Goal: Communication & Community: Share content

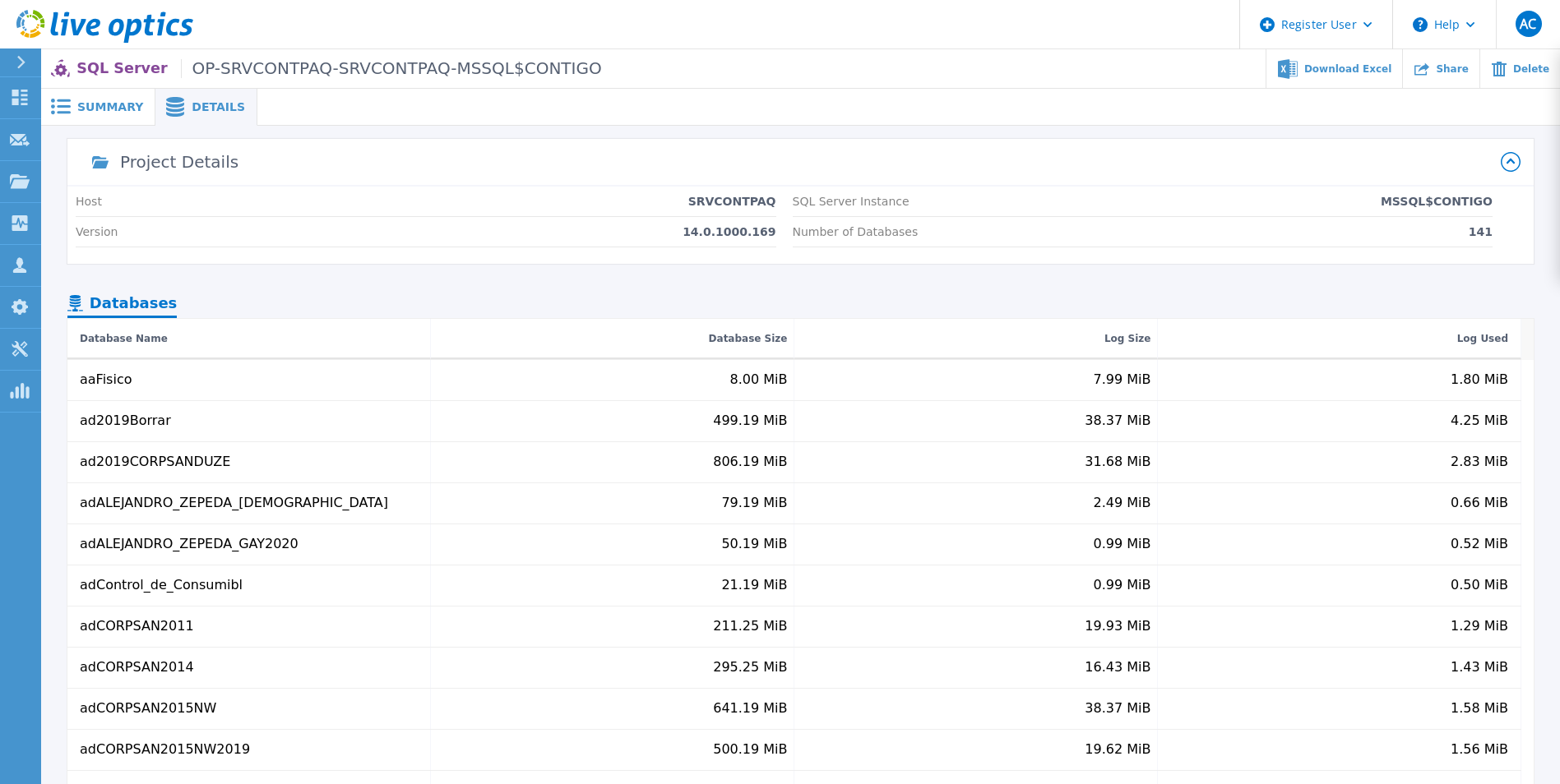
click at [683, 276] on div "Project Details Host SRVCONTPAQ Version 14.0.1000.169 SQL Server Instance MSSQL…" at bounding box center [801, 484] width 1466 height 691
click at [1449, 73] on span "Share" at bounding box center [1452, 68] width 32 height 10
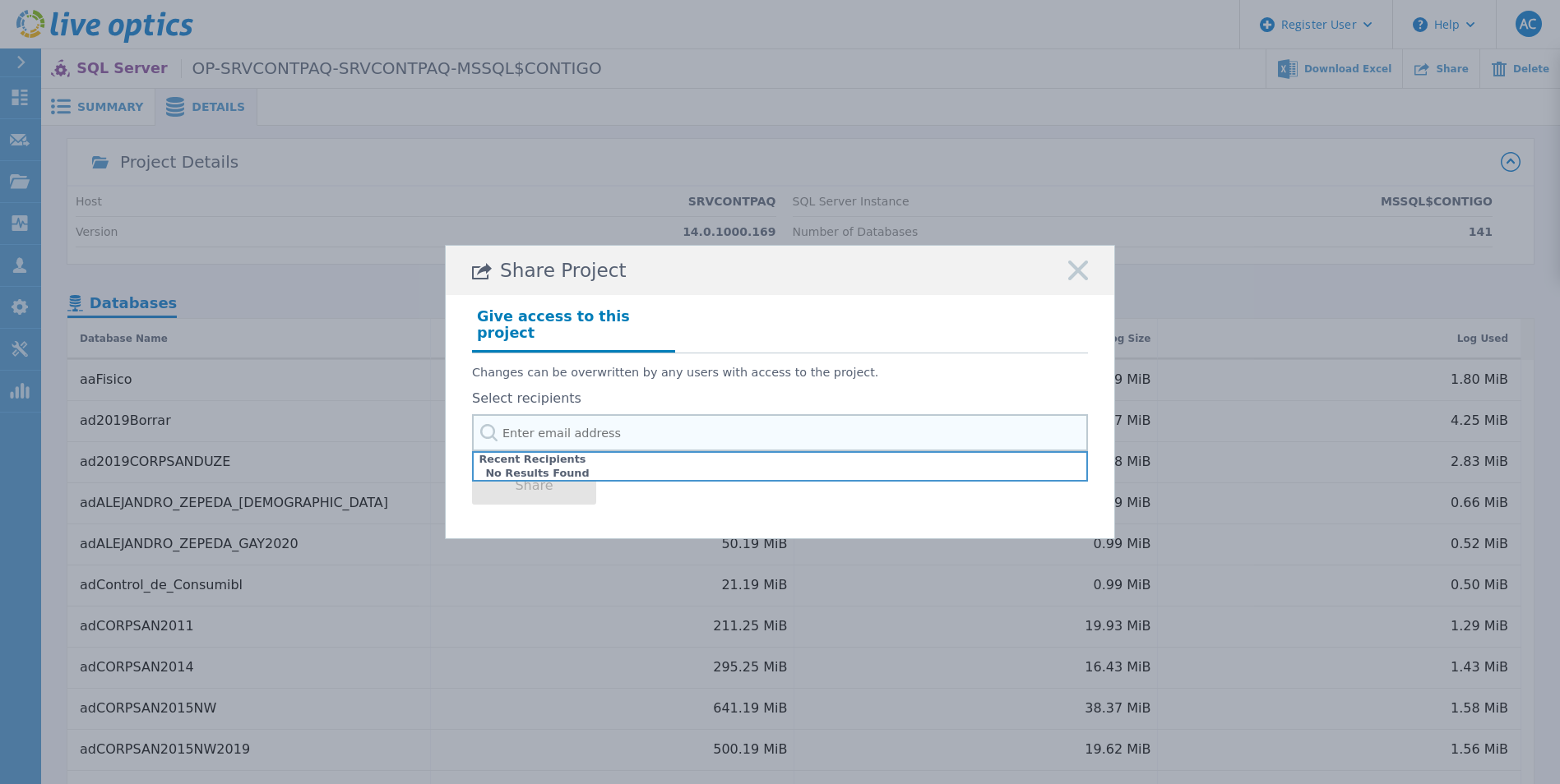
click at [776, 419] on input "text" at bounding box center [779, 432] width 616 height 37
type input "[PERSON_NAME]"
click at [589, 439] on input "text" at bounding box center [779, 432] width 616 height 37
paste input "[PERSON_NAME][EMAIL_ADDRESS][PERSON_NAME][DOMAIN_NAME]"
type input "[PERSON_NAME][EMAIL_ADDRESS][PERSON_NAME][DOMAIN_NAME]"
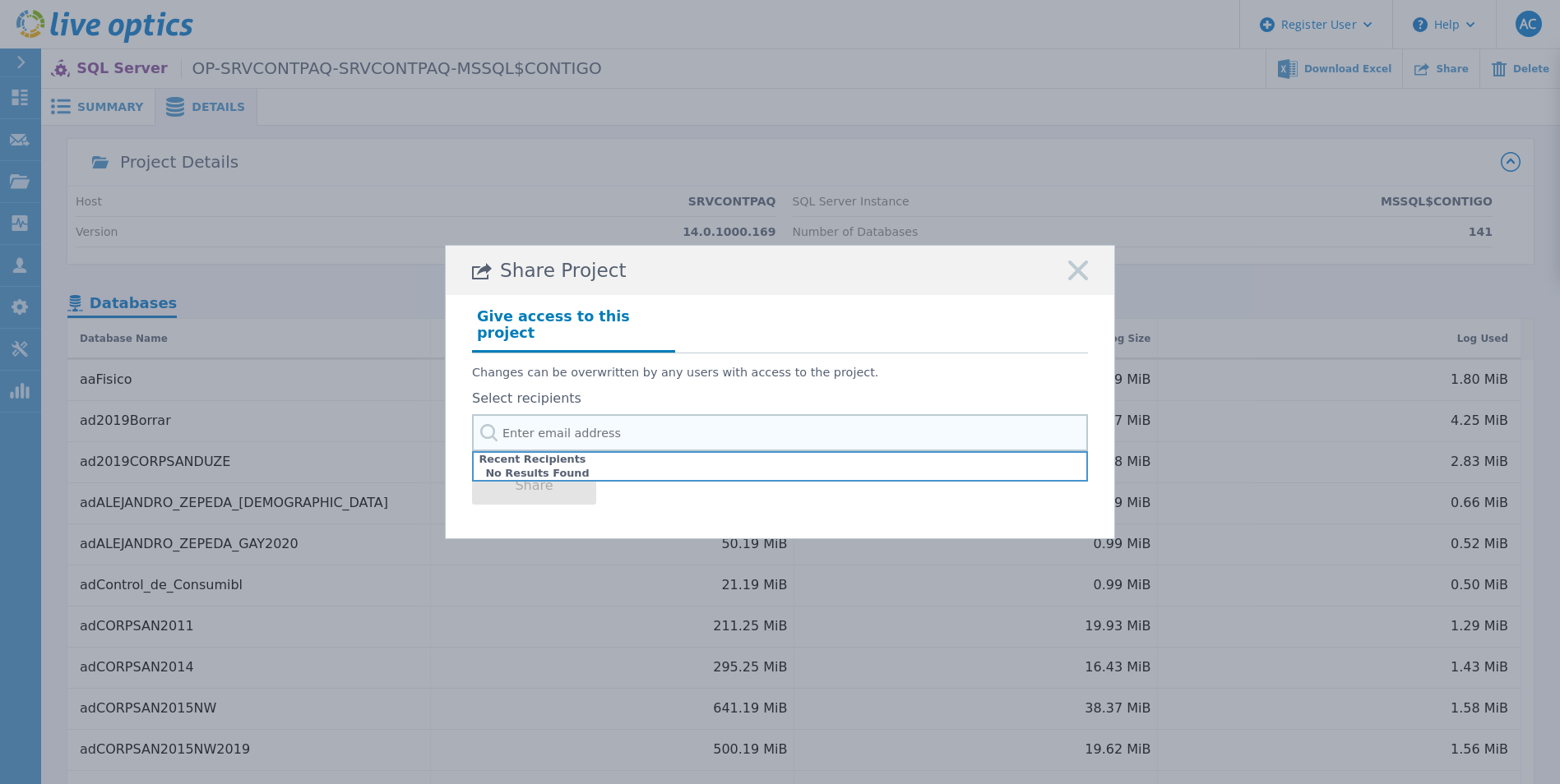
click at [660, 426] on input "text" at bounding box center [779, 432] width 616 height 37
paste input "[PERSON_NAME][EMAIL_ADDRESS][PERSON_NAME][DOMAIN_NAME]"
click at [660, 426] on input "[PERSON_NAME][EMAIL_ADDRESS][PERSON_NAME][DOMAIN_NAME]" at bounding box center [779, 432] width 616 height 37
type input "[PERSON_NAME][EMAIL_ADDRESS][PERSON_NAME][DOMAIN_NAME]"
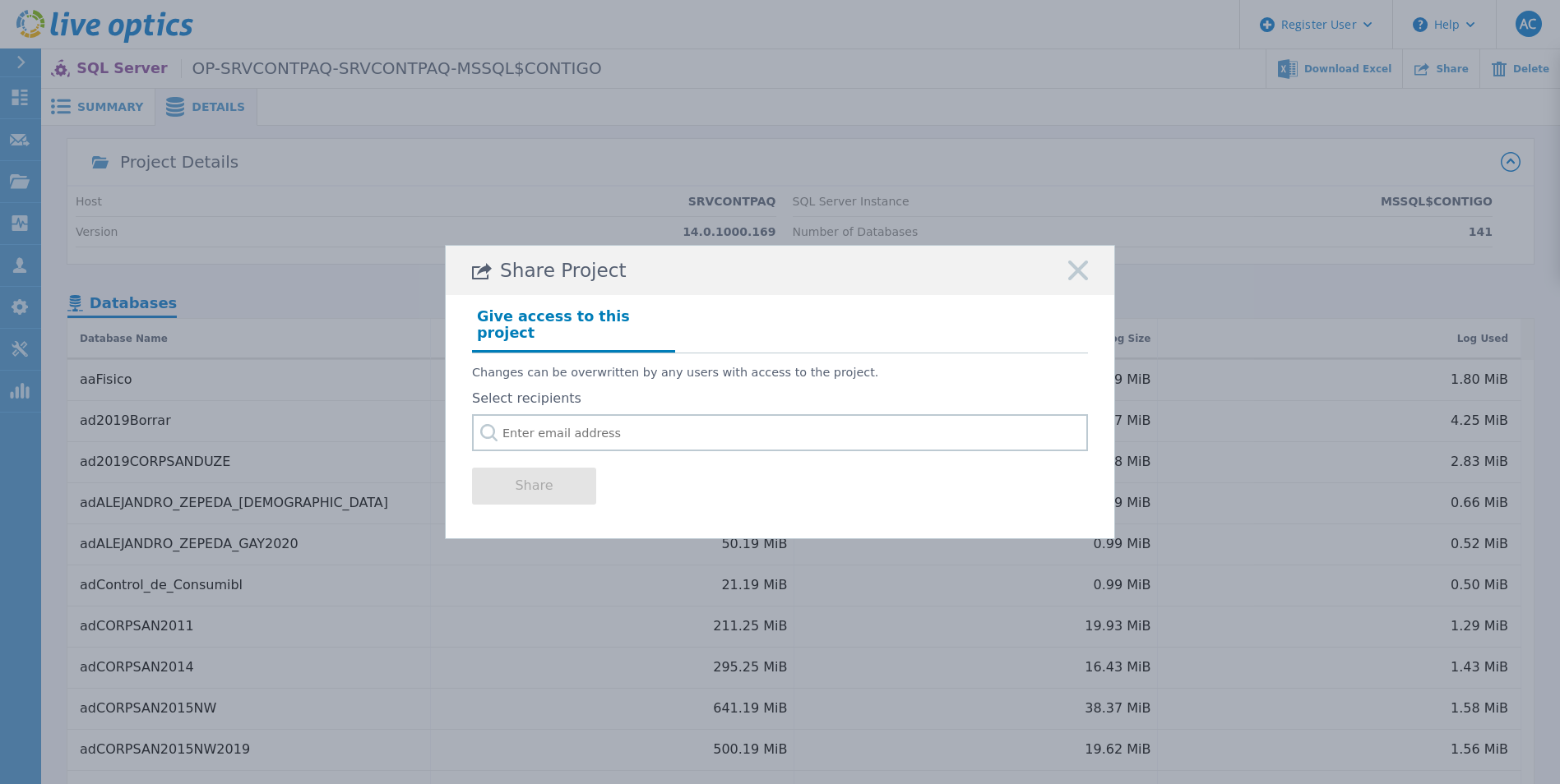
click at [726, 379] on div "Changes can be overwritten by any users with access to the project. Select reci…" at bounding box center [779, 402] width 616 height 98
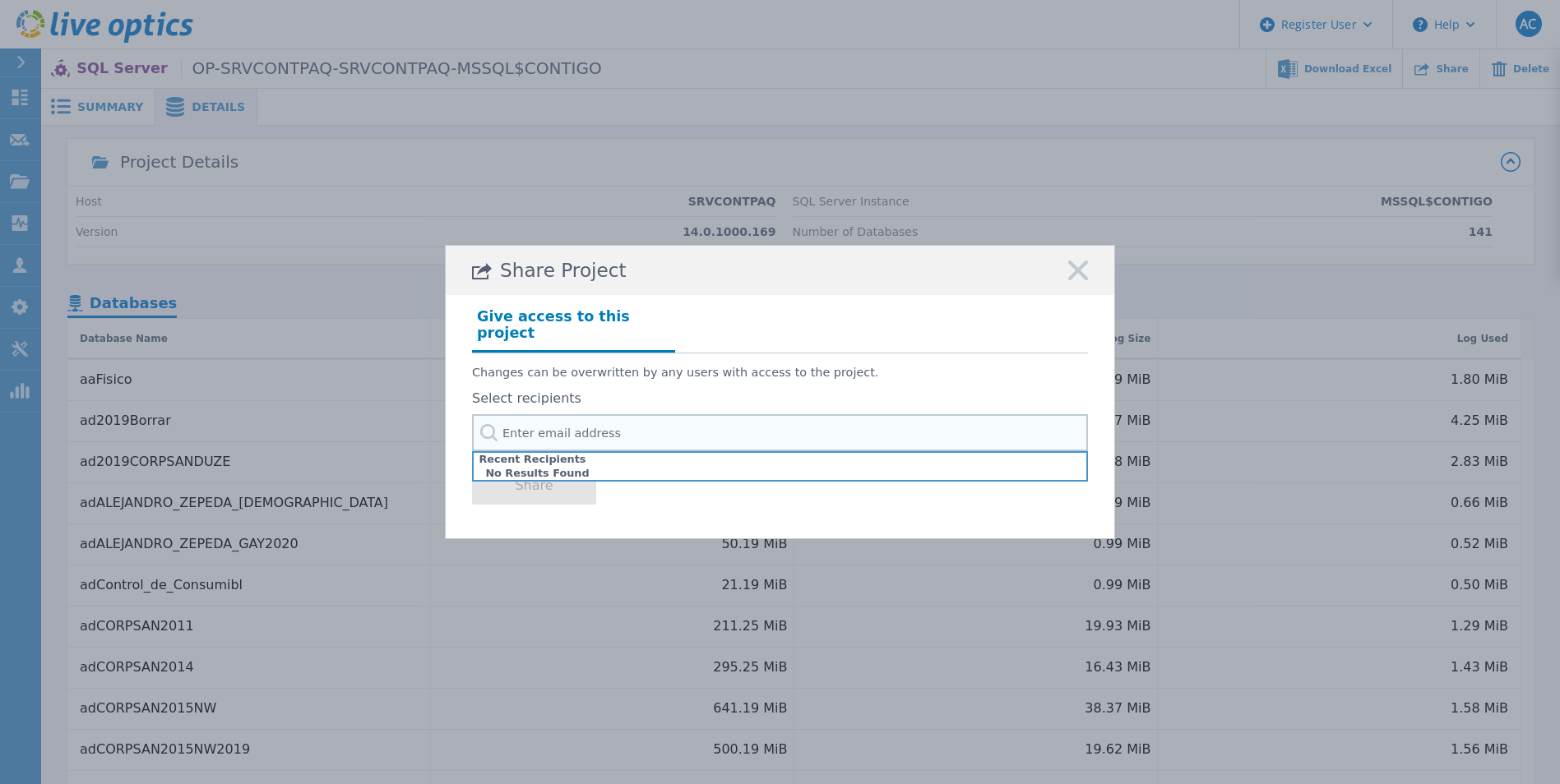
click at [657, 433] on input "text" at bounding box center [779, 432] width 616 height 37
paste input "[PERSON_NAME][EMAIL_ADDRESS][PERSON_NAME][DOMAIN_NAME]"
type input "[PERSON_NAME][EMAIL_ADDRESS][PERSON_NAME][DOMAIN_NAME]"
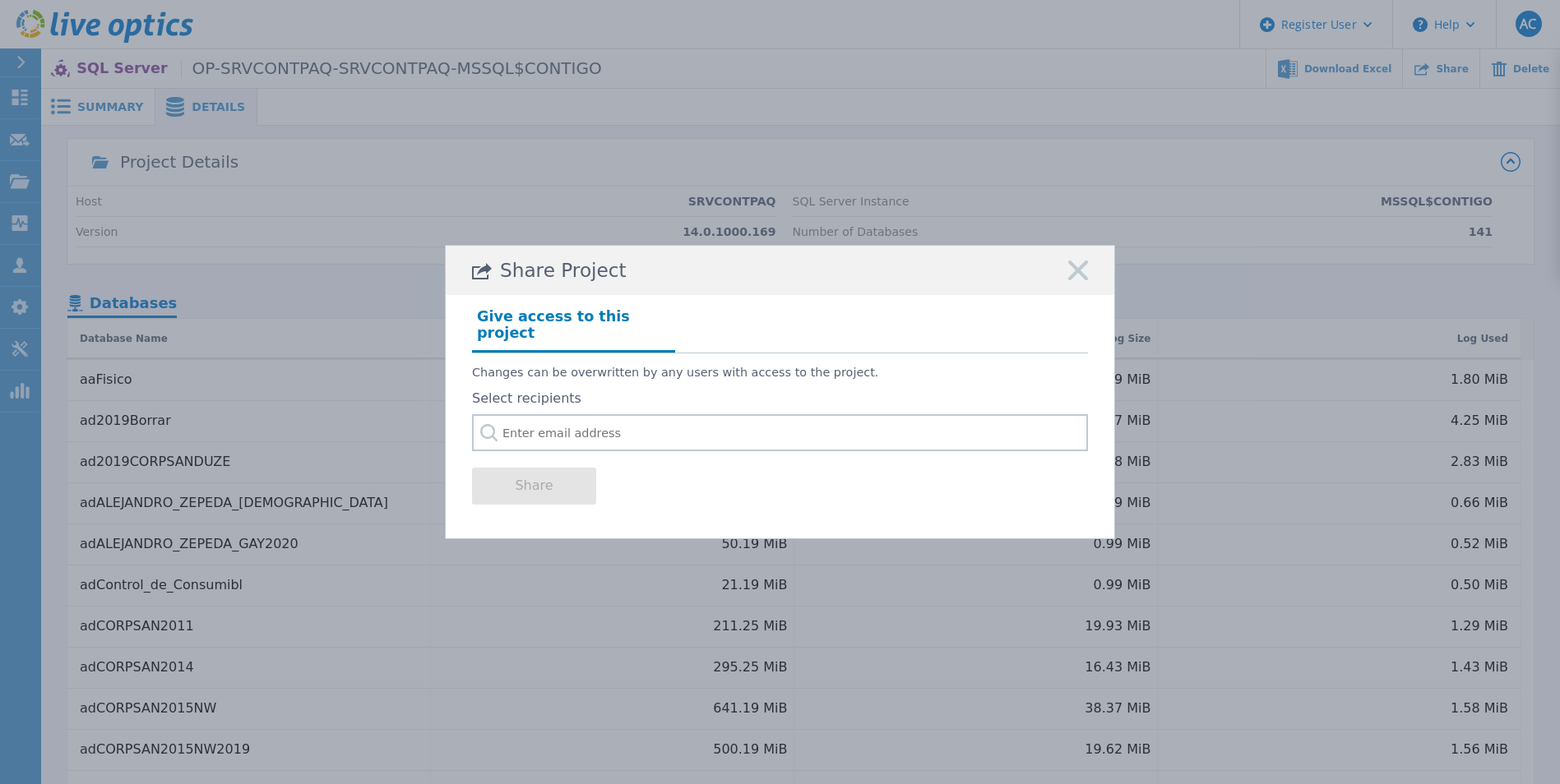
click at [660, 494] on div "Share" at bounding box center [779, 483] width 616 height 66
click at [1081, 280] on icon at bounding box center [1077, 270] width 20 height 20
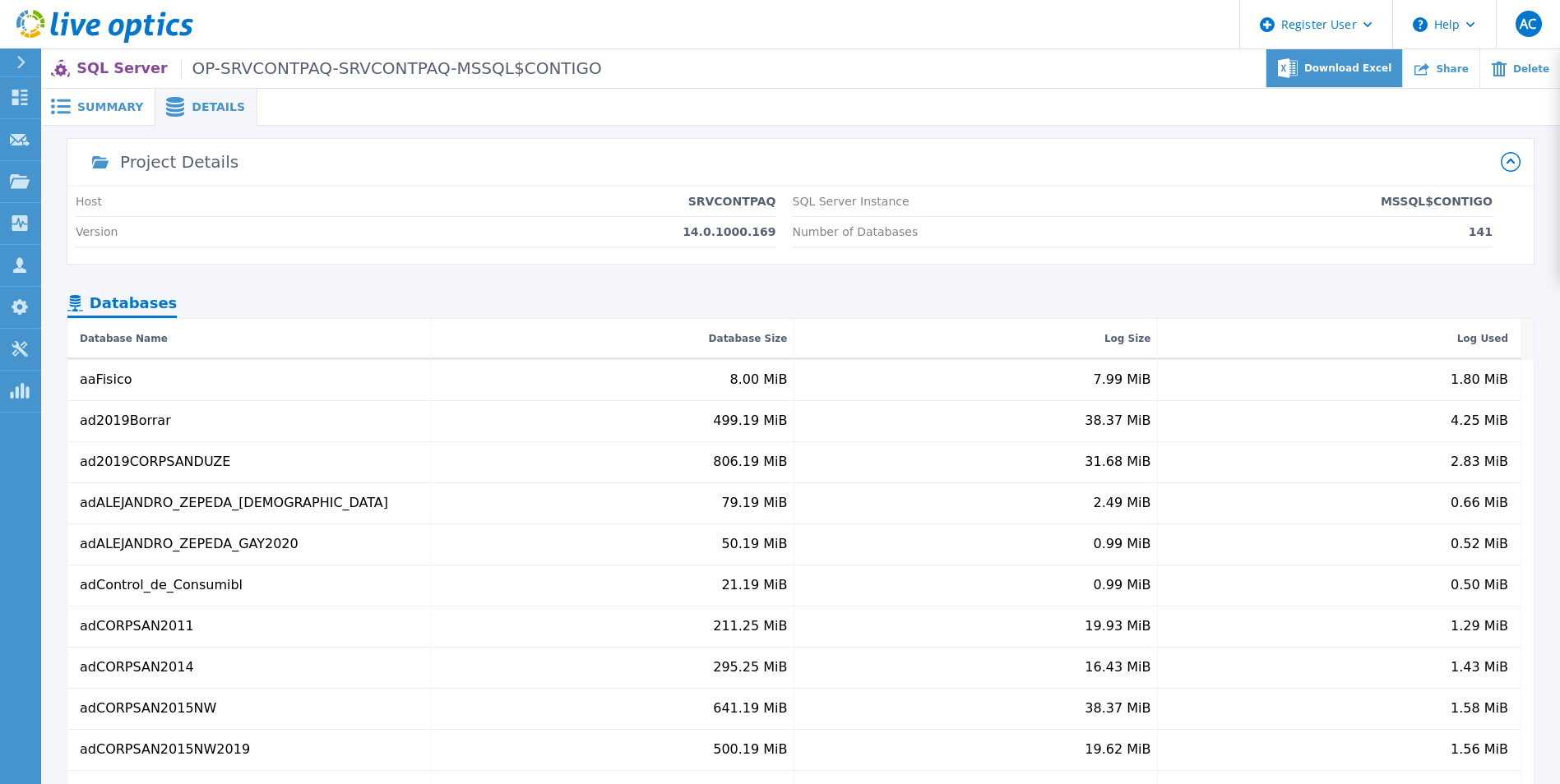
click at [1358, 73] on span "Download Excel" at bounding box center [1347, 68] width 87 height 10
click at [1385, 63] on span "Download Excel" at bounding box center [1347, 68] width 87 height 10
click at [1511, 161] on icon at bounding box center [1510, 161] width 9 height 5
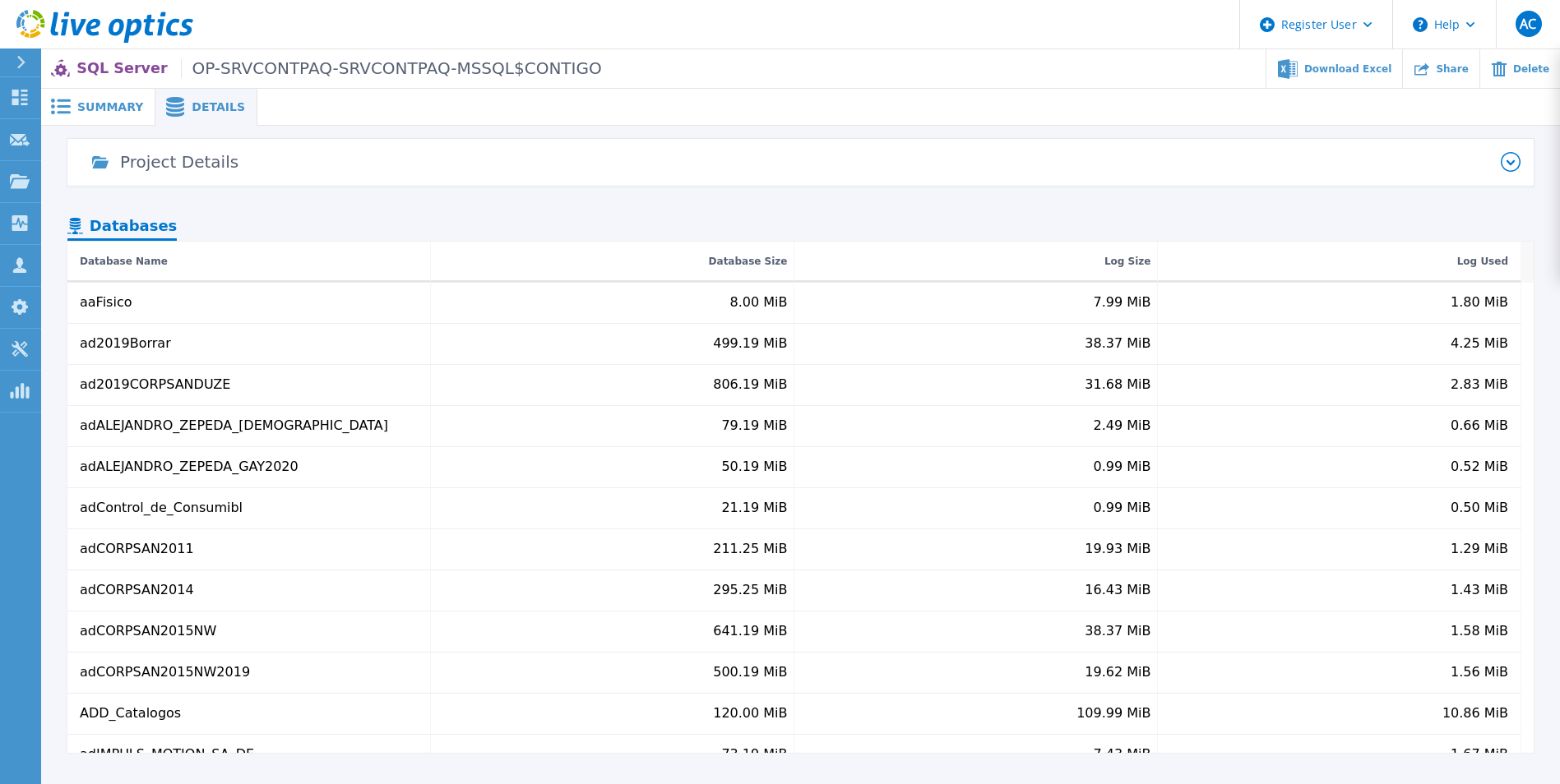
click at [1511, 161] on icon at bounding box center [1510, 161] width 20 height 20
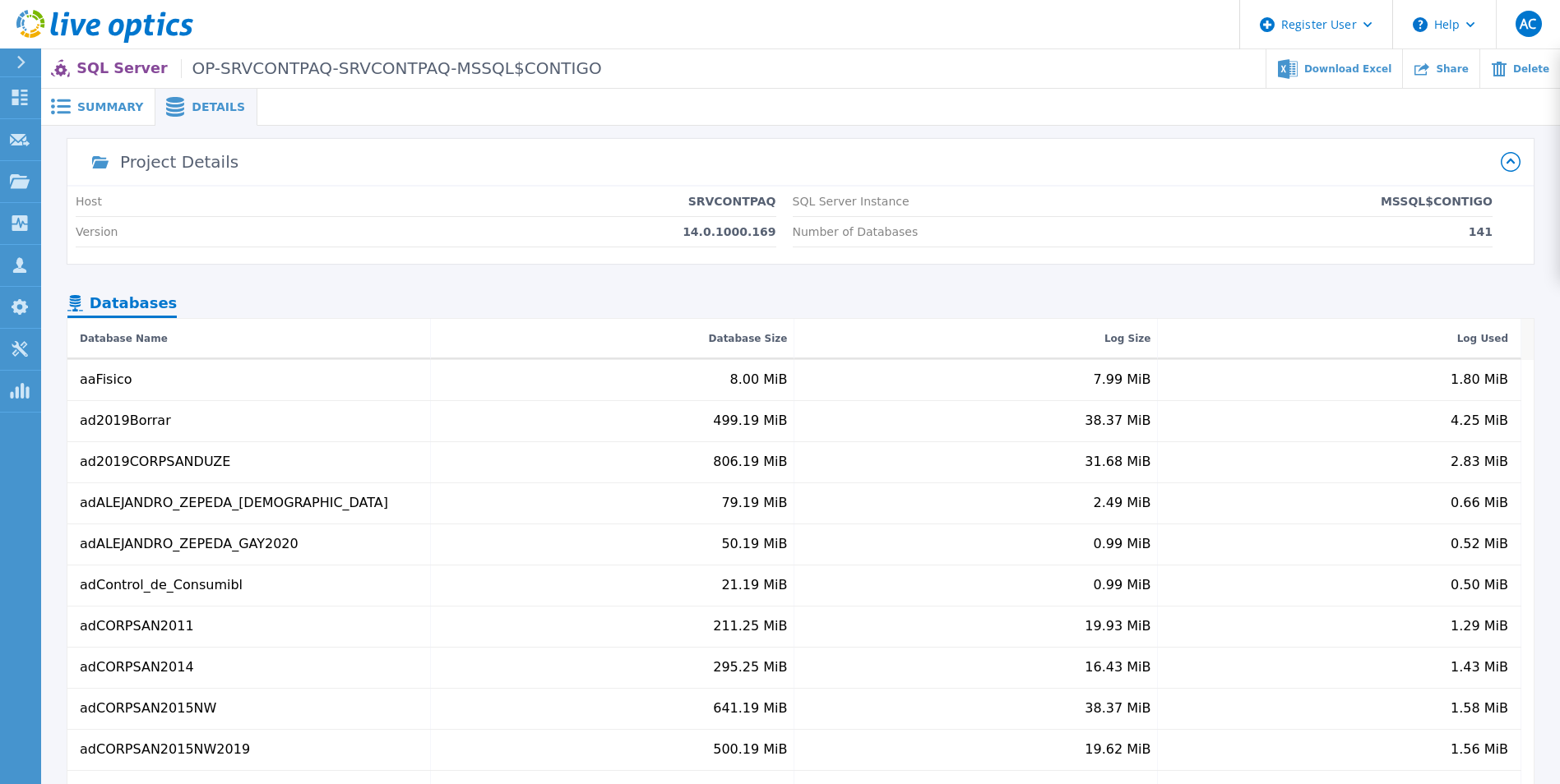
click at [96, 101] on span "Summary" at bounding box center [109, 106] width 66 height 11
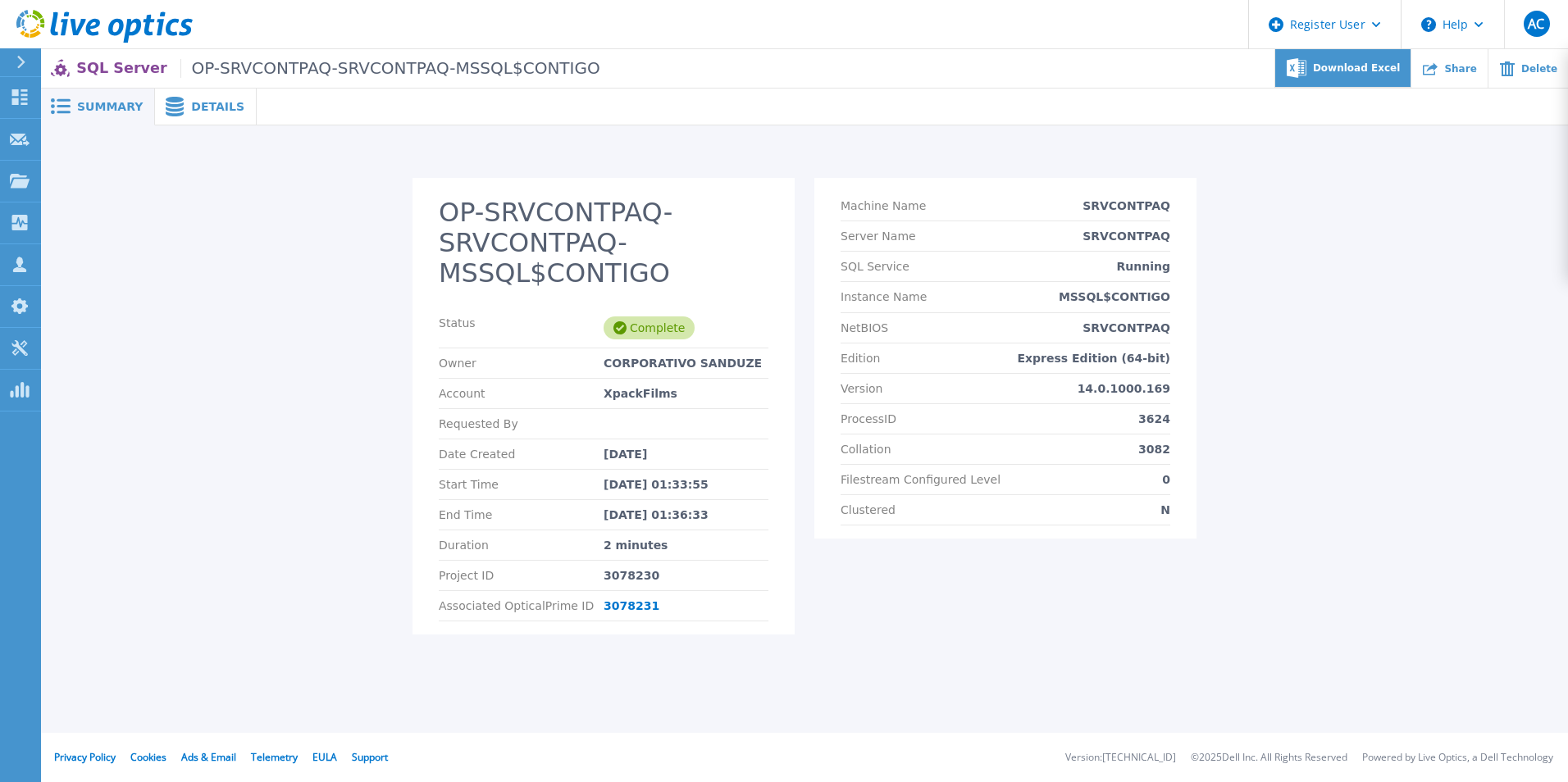
click at [1372, 63] on span "Download Excel" at bounding box center [1357, 68] width 87 height 10
click at [1412, 474] on div "OP-SRVCONTPAQ-SRVCONTPAQ-MSSQL$CONTIGO Status Complete Owner CORPORATIVO SANDUZ…" at bounding box center [804, 416] width 1496 height 476
click at [1330, 465] on div "OP-SRVCONTPAQ-SRVCONTPAQ-MSSQL$CONTIGO Status Complete Owner CORPORATIVO SANDUZ…" at bounding box center [804, 416] width 1496 height 476
click at [199, 116] on div "Details" at bounding box center [205, 106] width 101 height 37
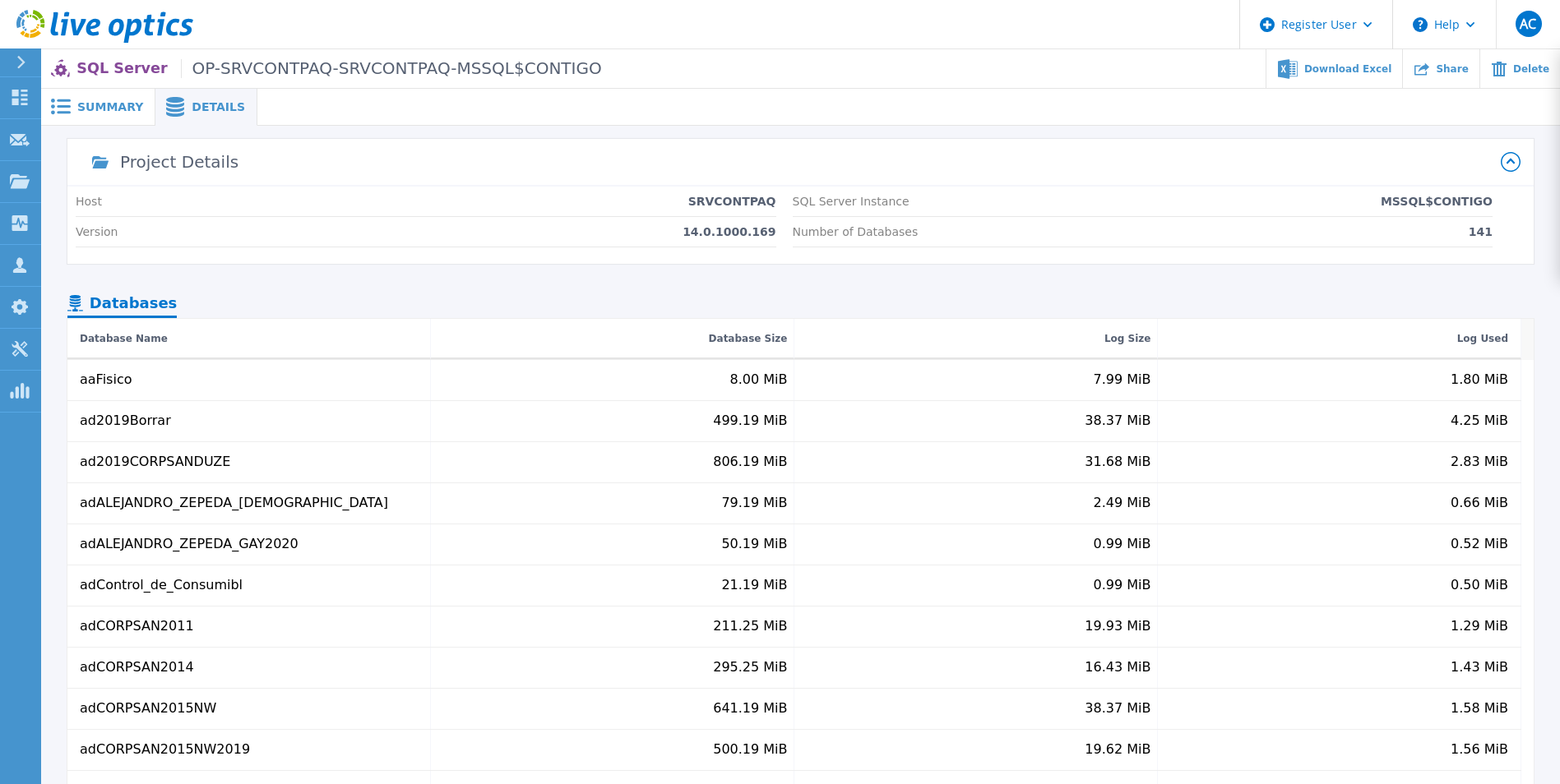
click at [93, 103] on span "Summary" at bounding box center [109, 106] width 66 height 11
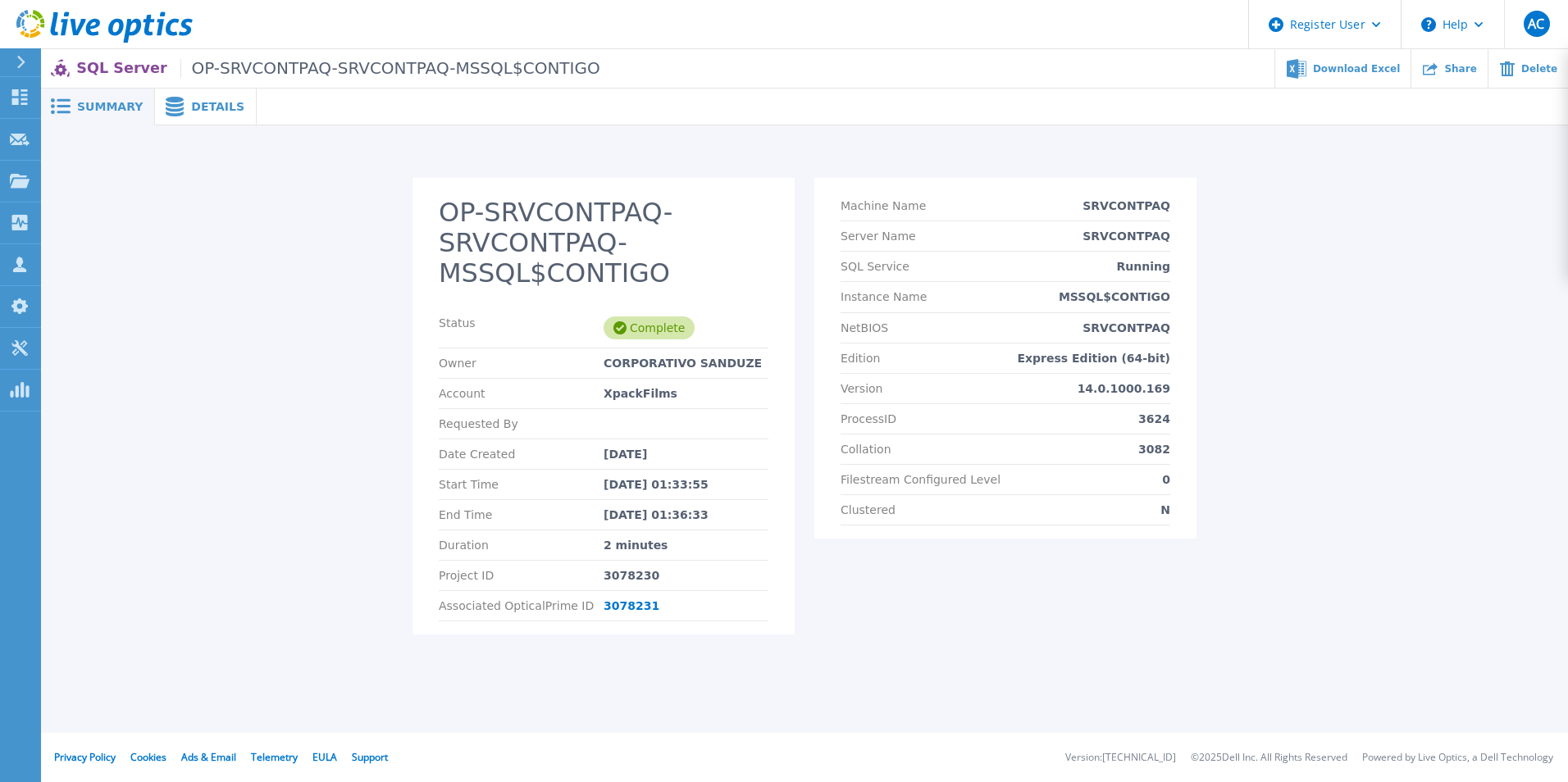
click at [26, 58] on icon at bounding box center [20, 61] width 9 height 13
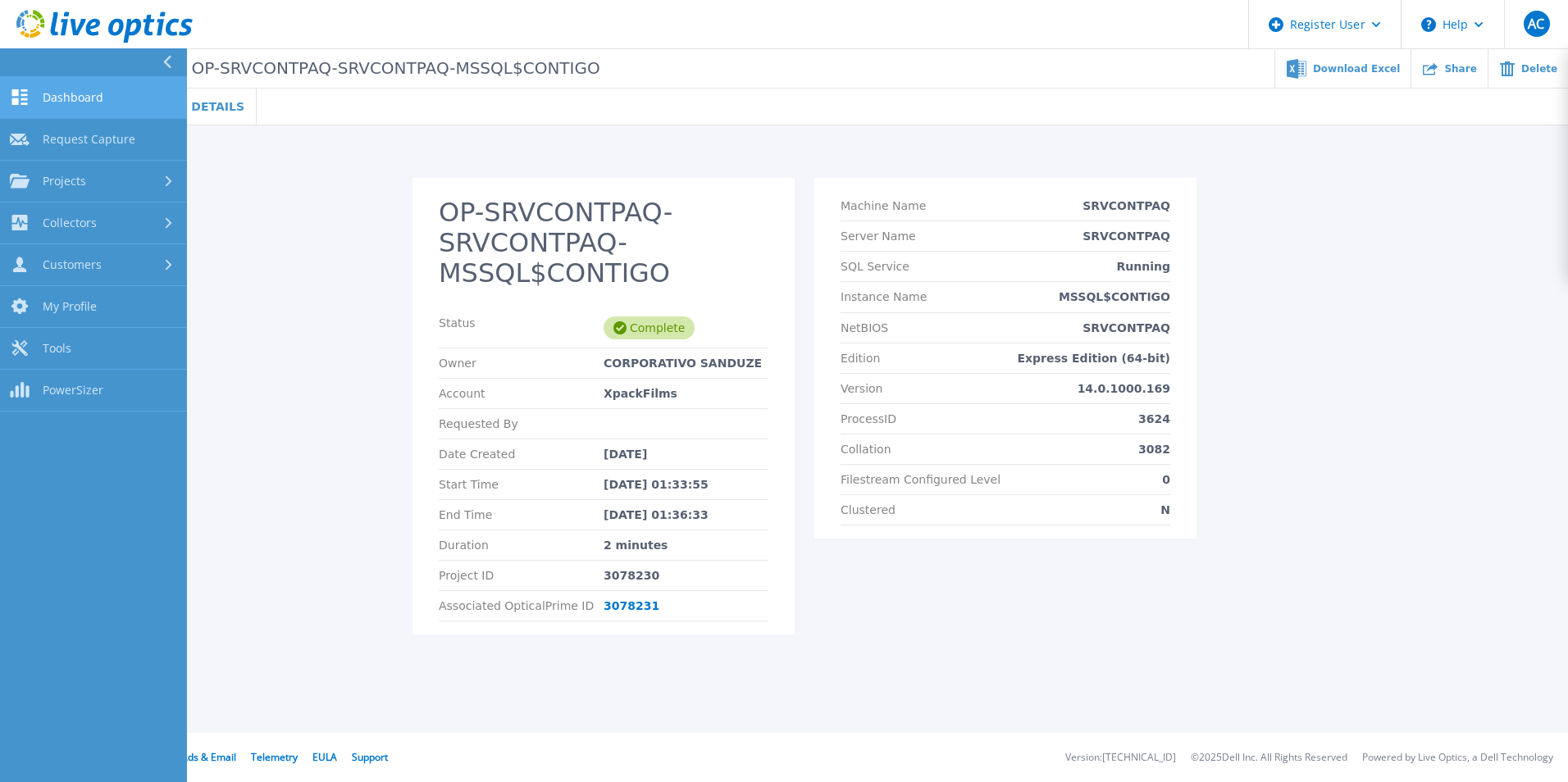
click at [68, 92] on span "Dashboard" at bounding box center [72, 97] width 61 height 14
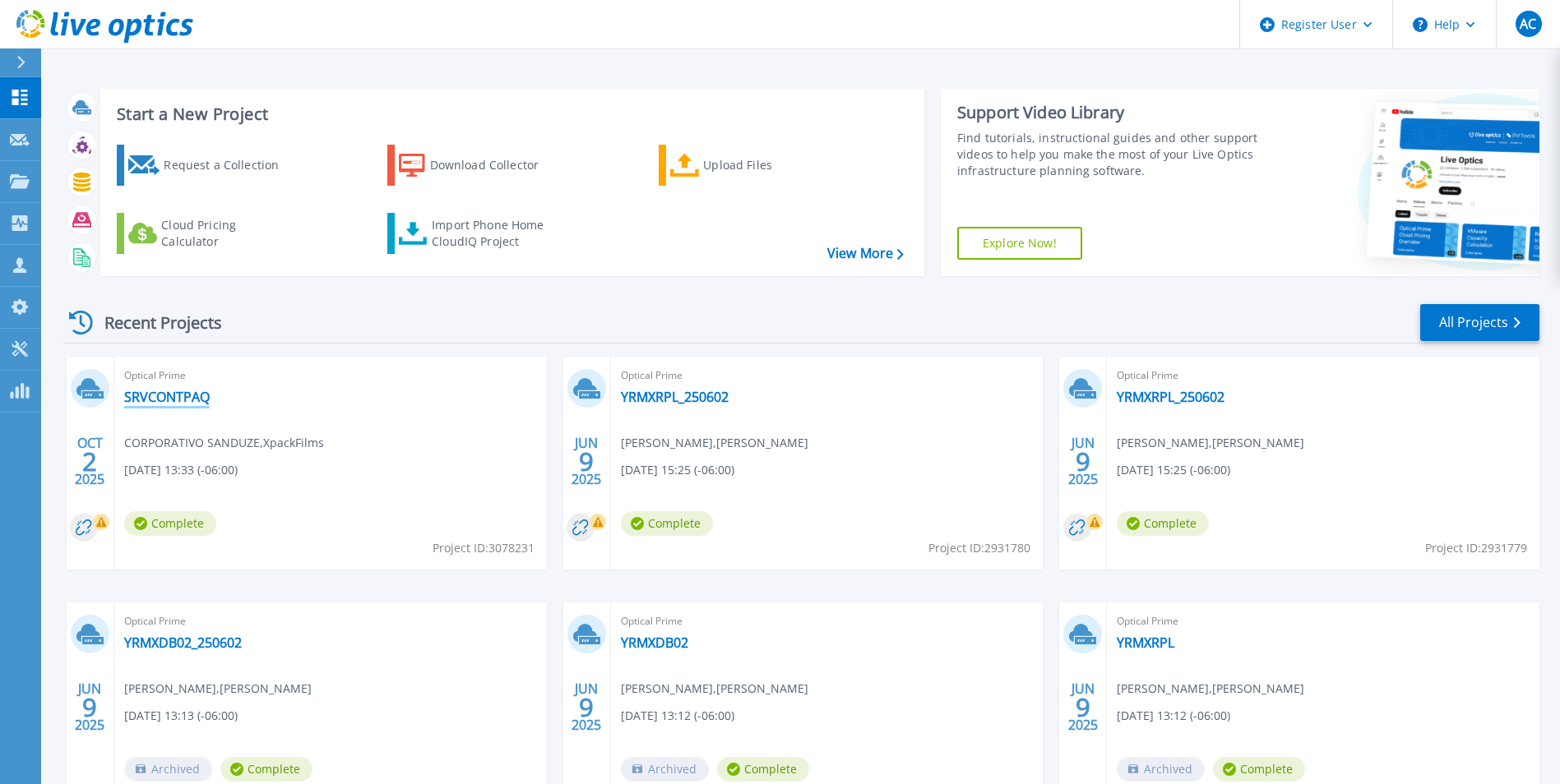
click at [150, 403] on link "SRVCONTPAQ" at bounding box center [167, 396] width 85 height 16
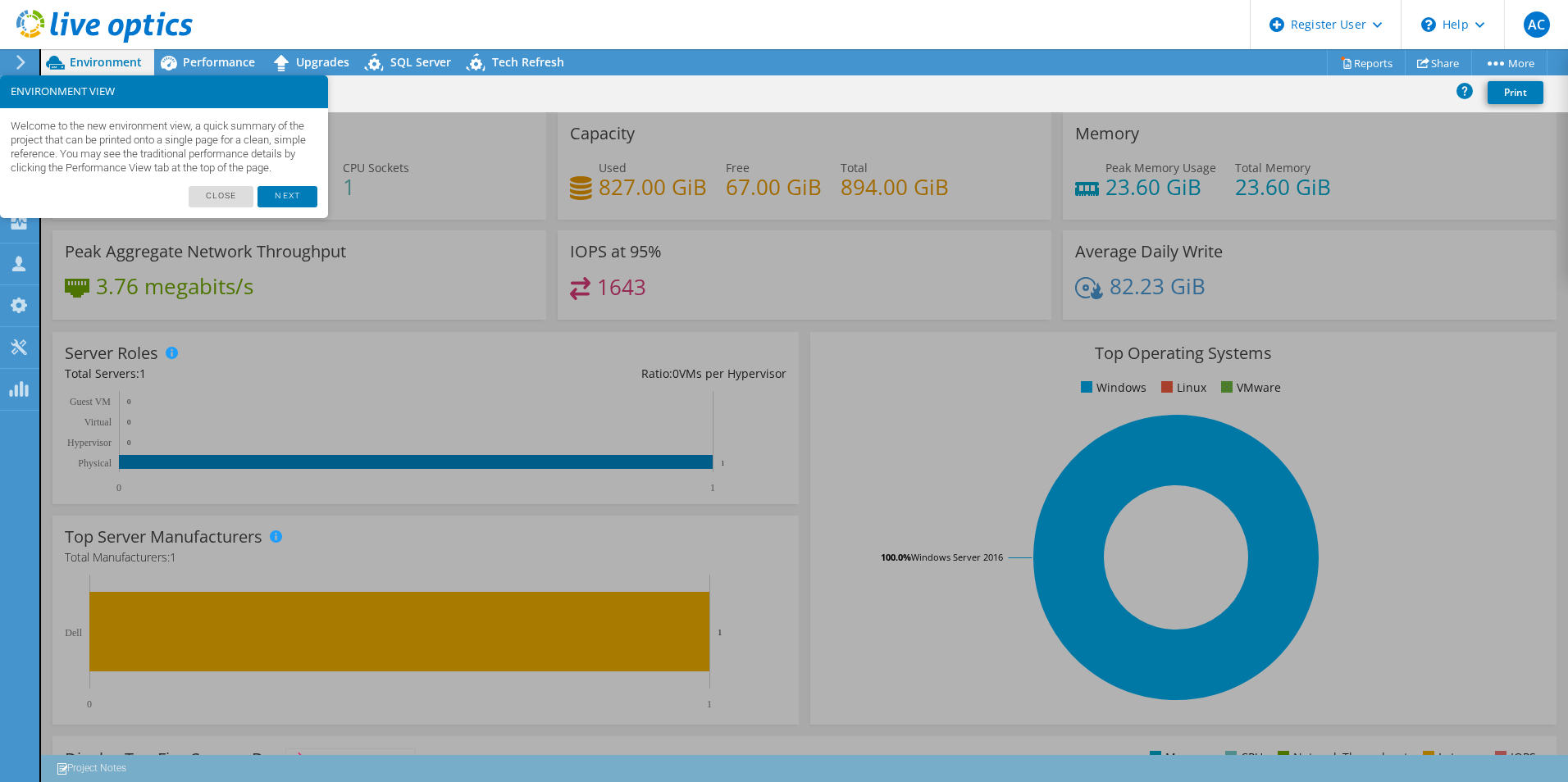
click at [113, 66] on span "Environment" at bounding box center [106, 62] width 72 height 15
click at [270, 206] on link "Next" at bounding box center [286, 196] width 59 height 21
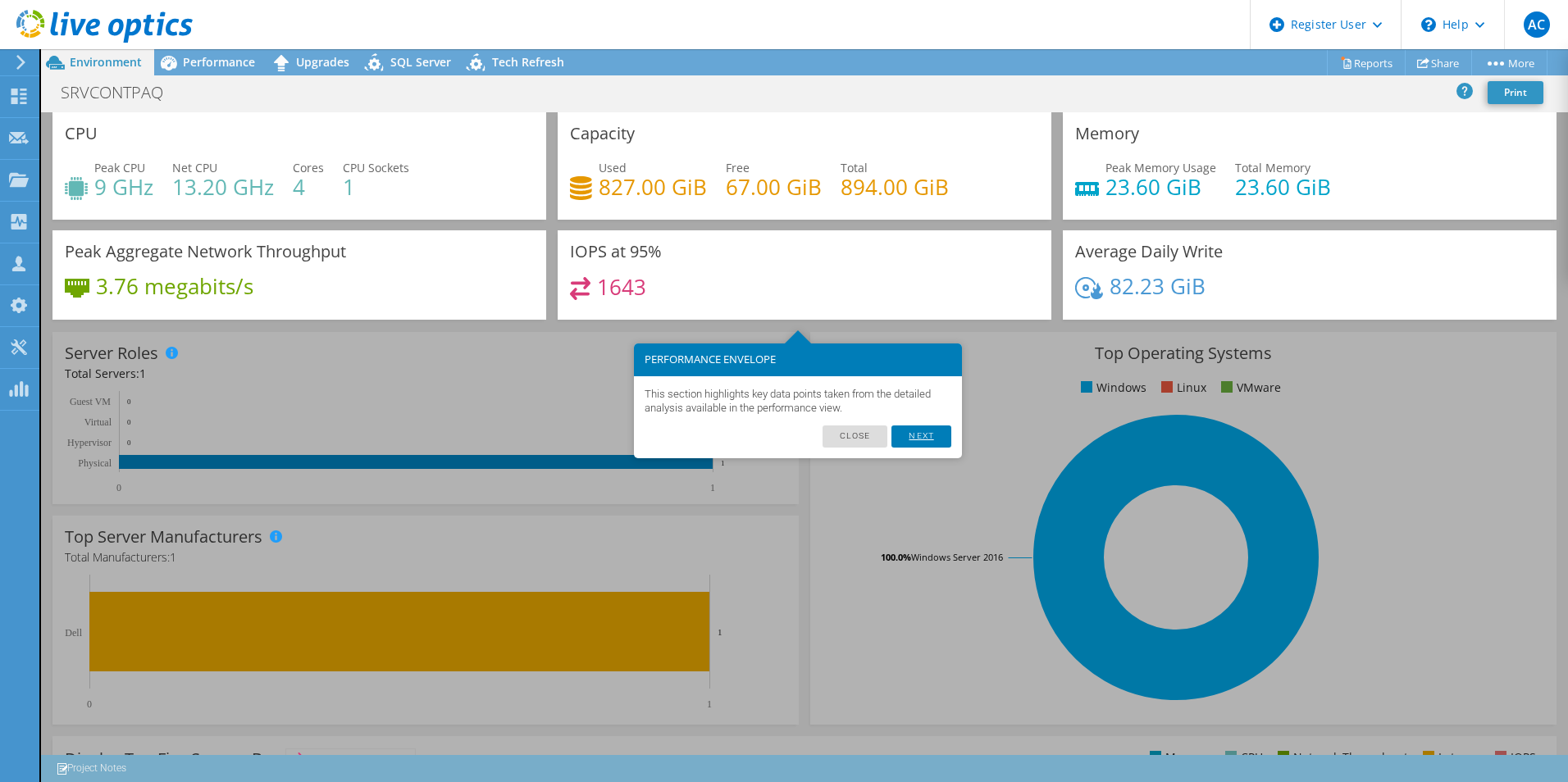
click at [913, 440] on link "Next" at bounding box center [920, 435] width 59 height 21
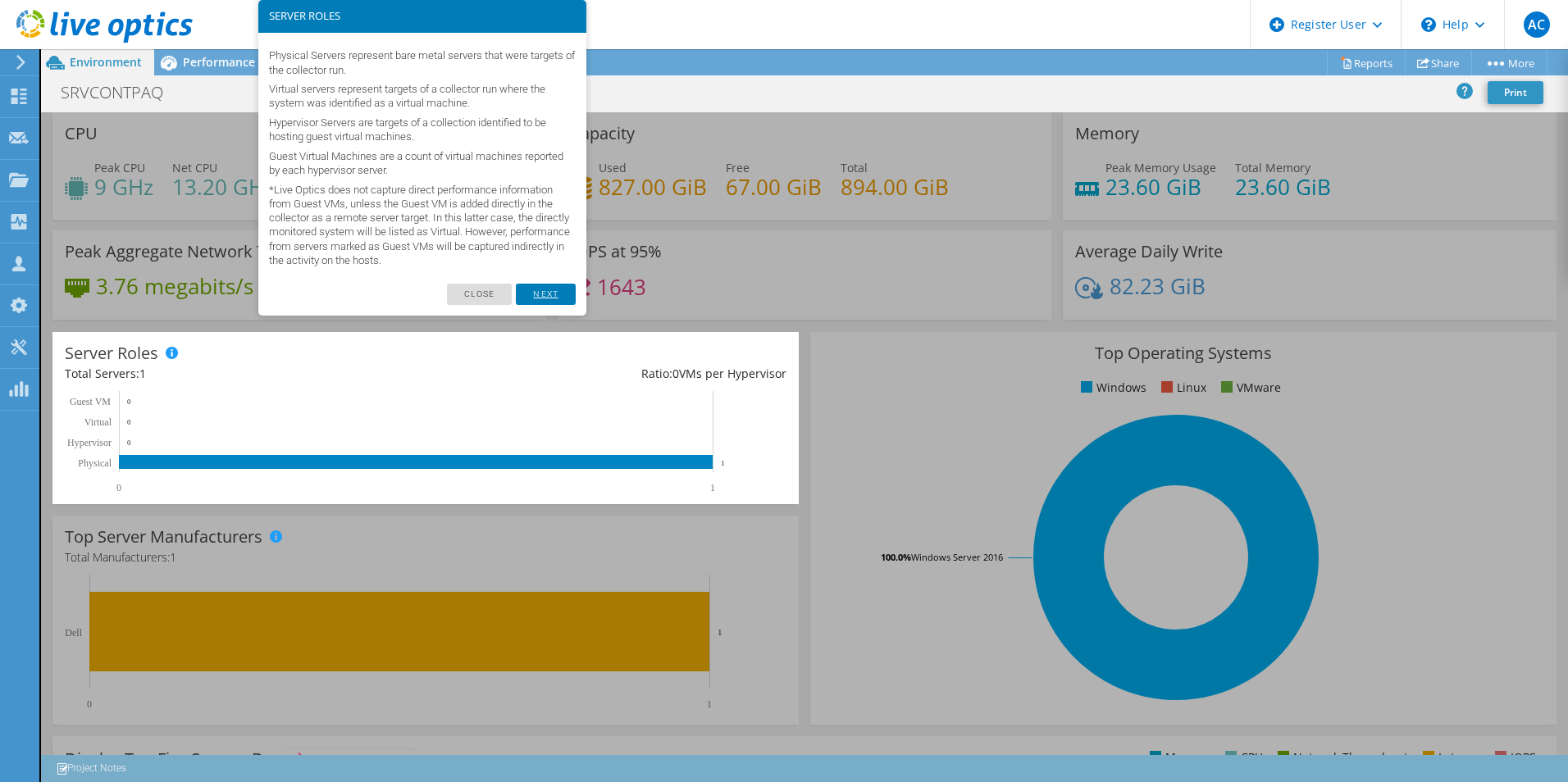
click at [572, 298] on link "Next" at bounding box center [545, 294] width 59 height 21
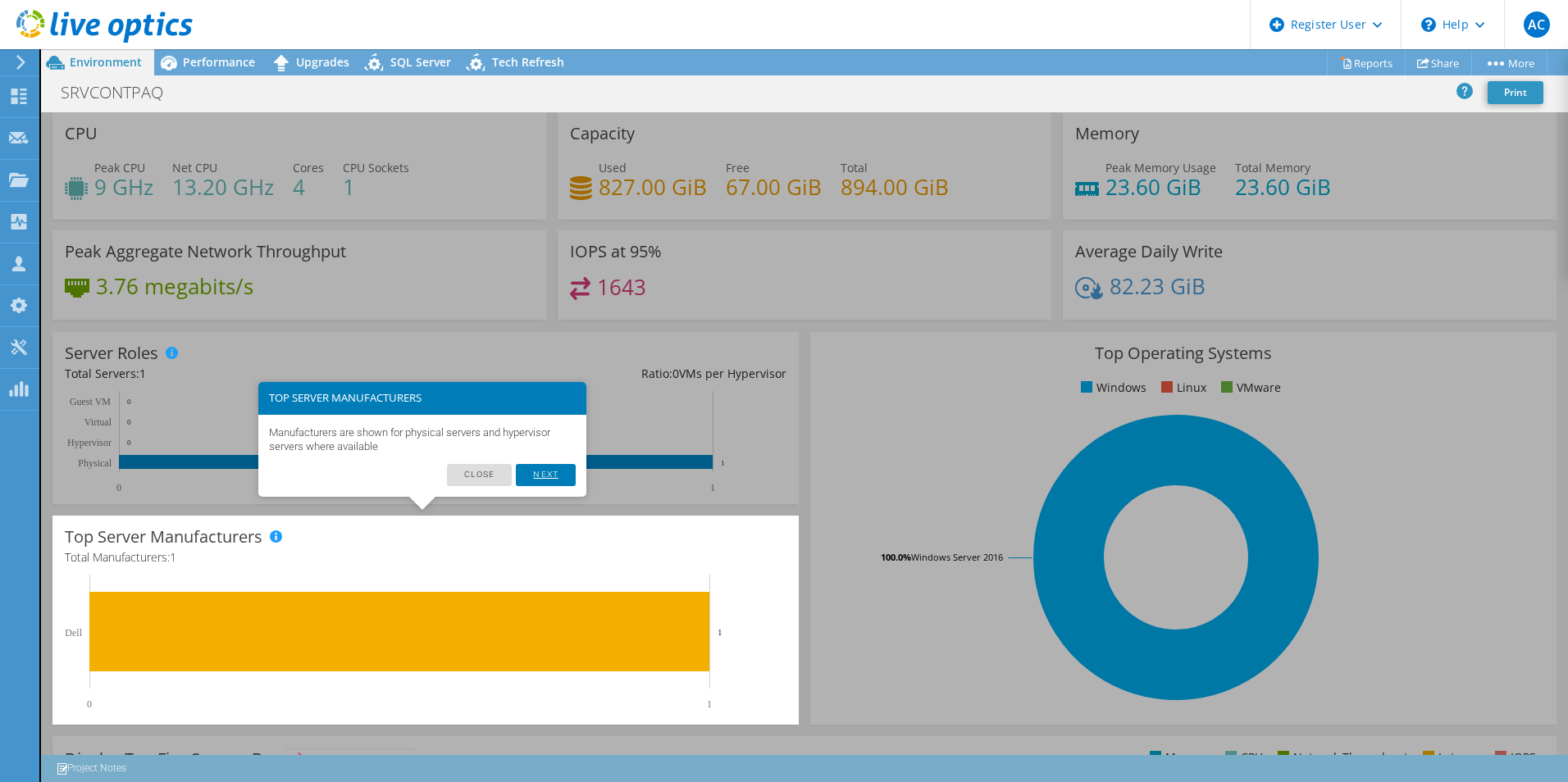
click at [551, 472] on link "Next" at bounding box center [545, 474] width 59 height 21
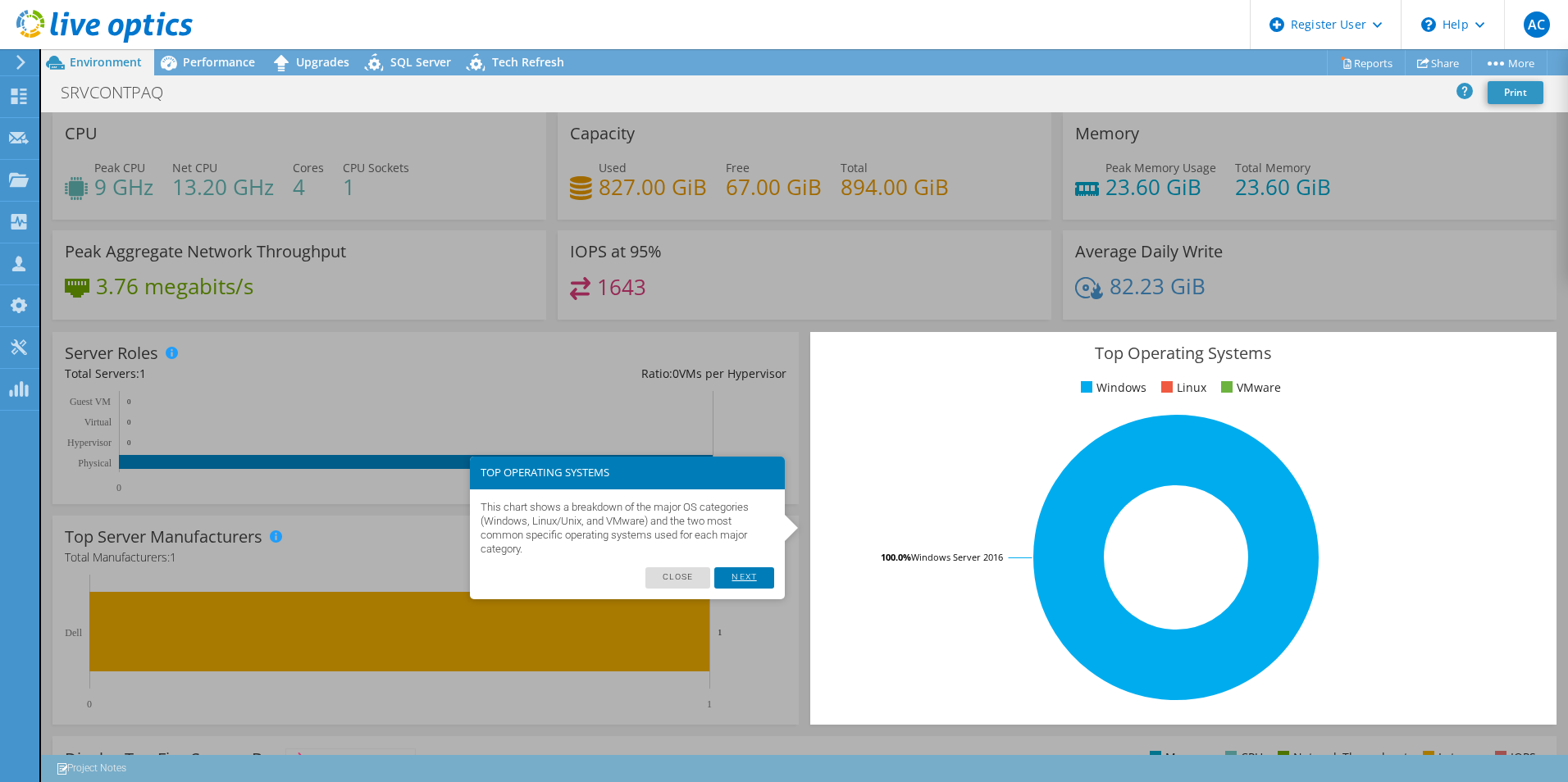
click at [738, 570] on link "Next" at bounding box center [743, 578] width 59 height 21
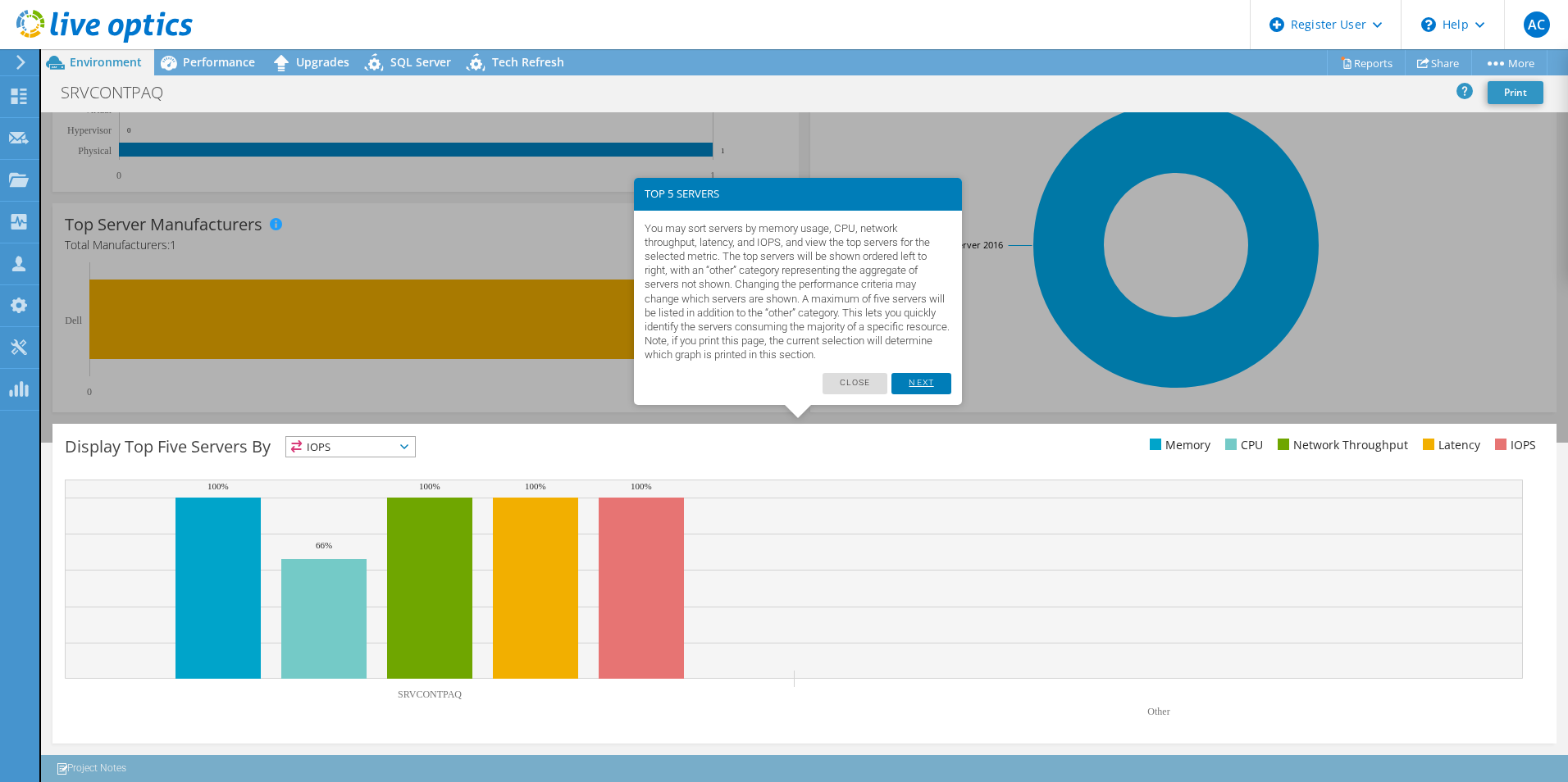
click at [903, 392] on link "Next" at bounding box center [920, 383] width 59 height 21
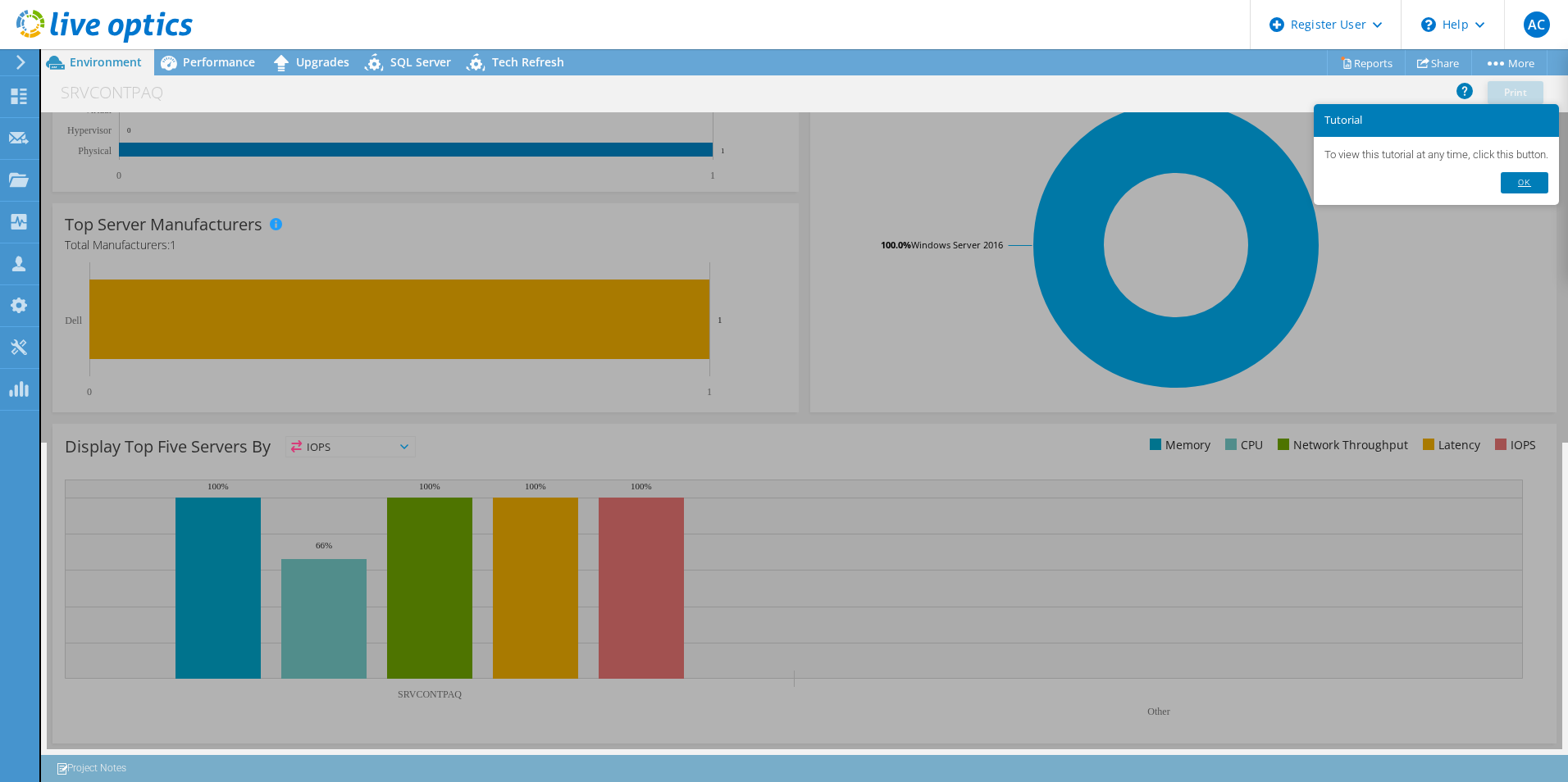
click at [1547, 182] on link "Ok" at bounding box center [1525, 182] width 48 height 21
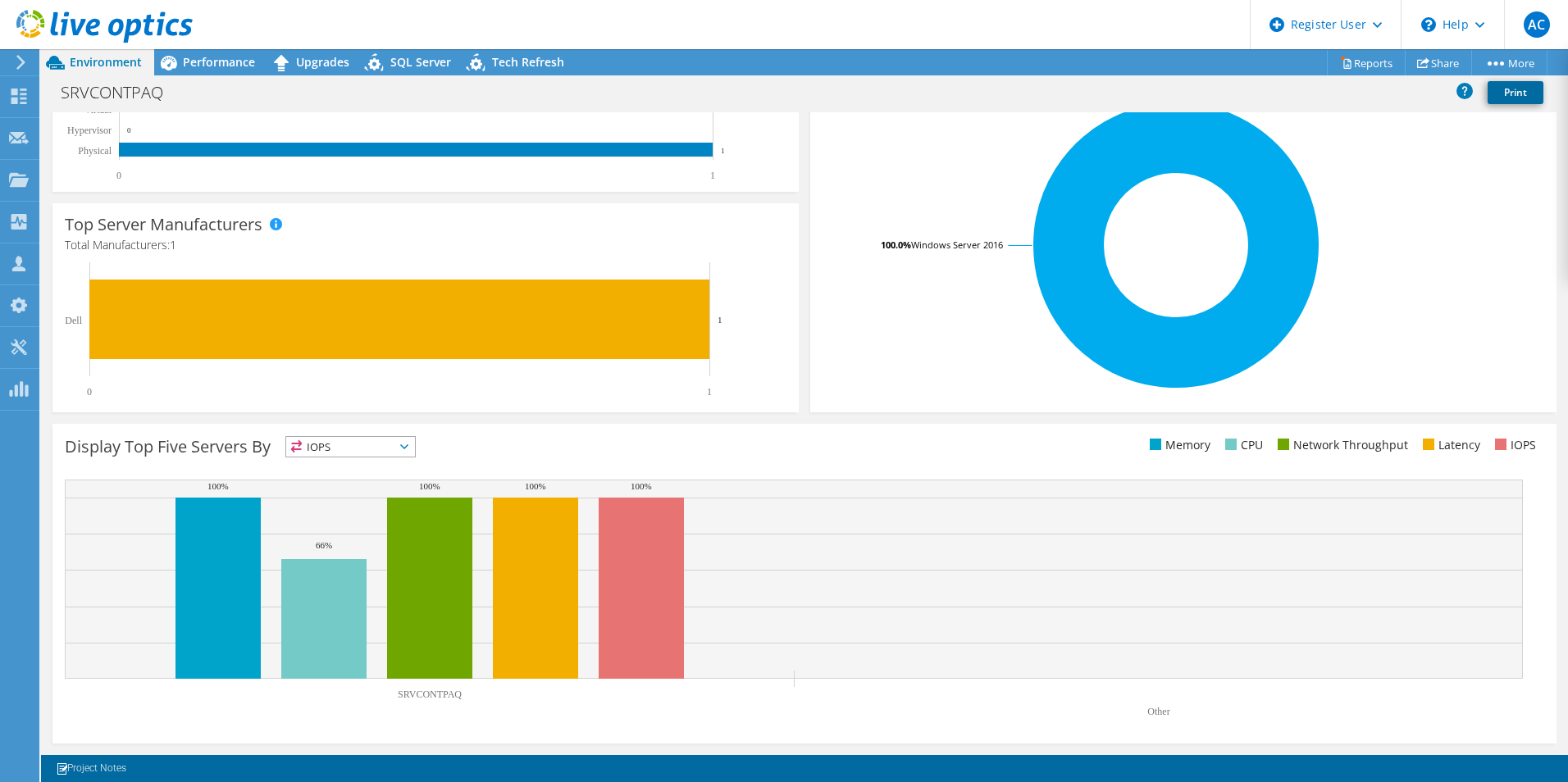
click at [1536, 95] on link "Print" at bounding box center [1515, 92] width 55 height 23
click at [1444, 61] on link "Share" at bounding box center [1438, 63] width 67 height 26
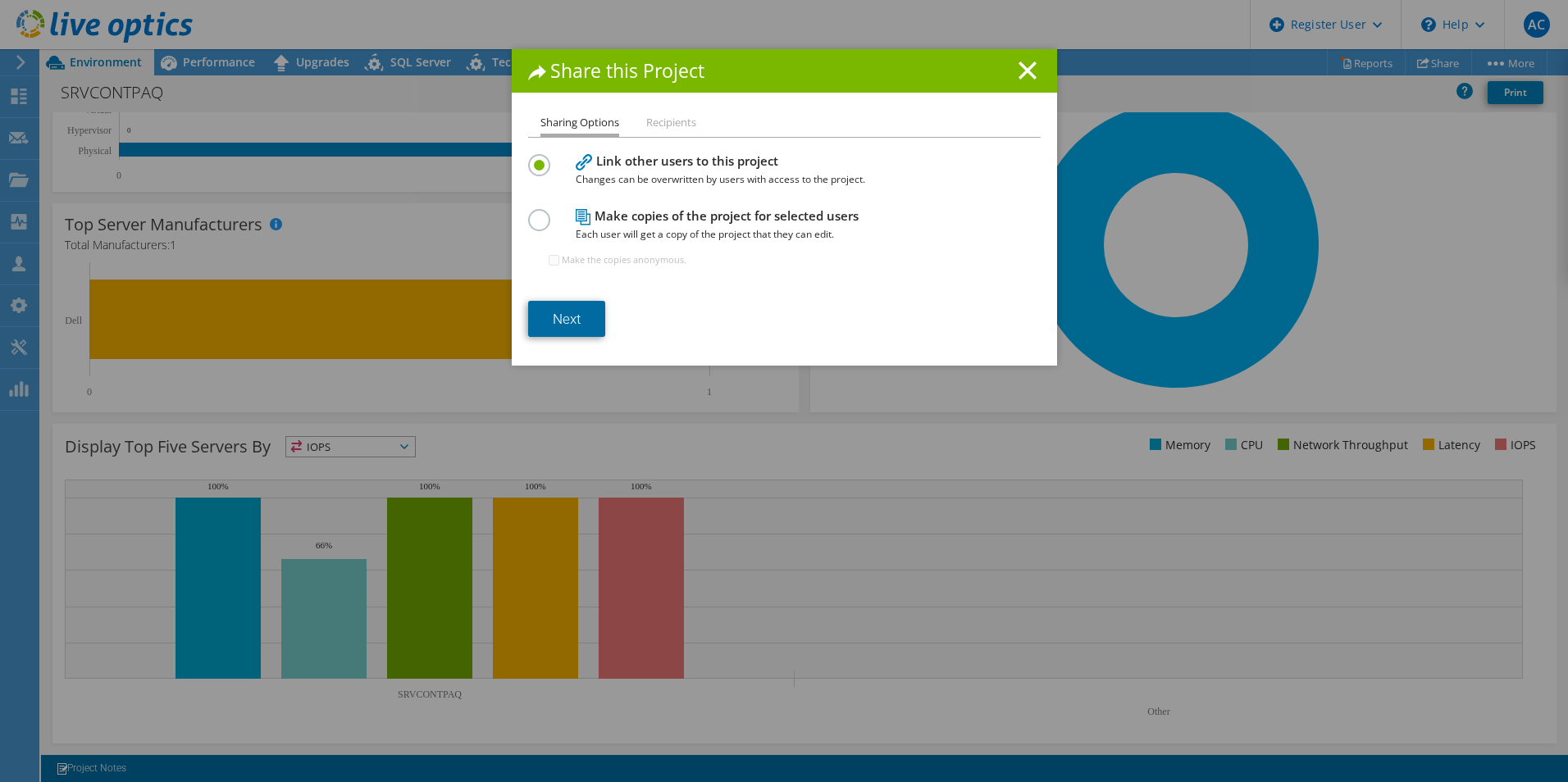
click at [572, 315] on link "Next" at bounding box center [567, 319] width 77 height 36
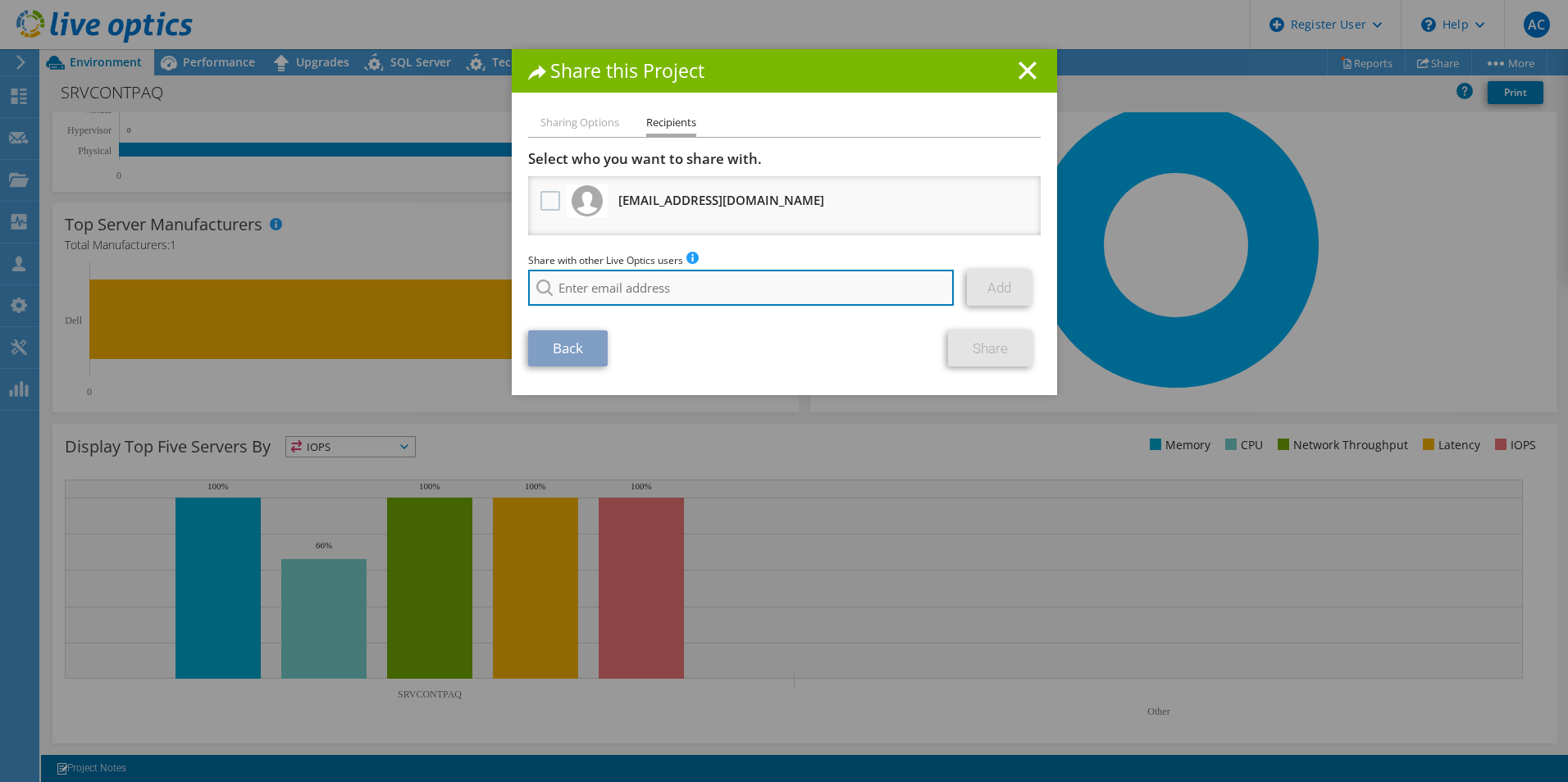
click at [608, 287] on input "search" at bounding box center [741, 288] width 426 height 36
paste input "[PERSON_NAME][EMAIL_ADDRESS][PERSON_NAME][DOMAIN_NAME]"
type input "[PERSON_NAME][EMAIL_ADDRESS][PERSON_NAME][DOMAIN_NAME]"
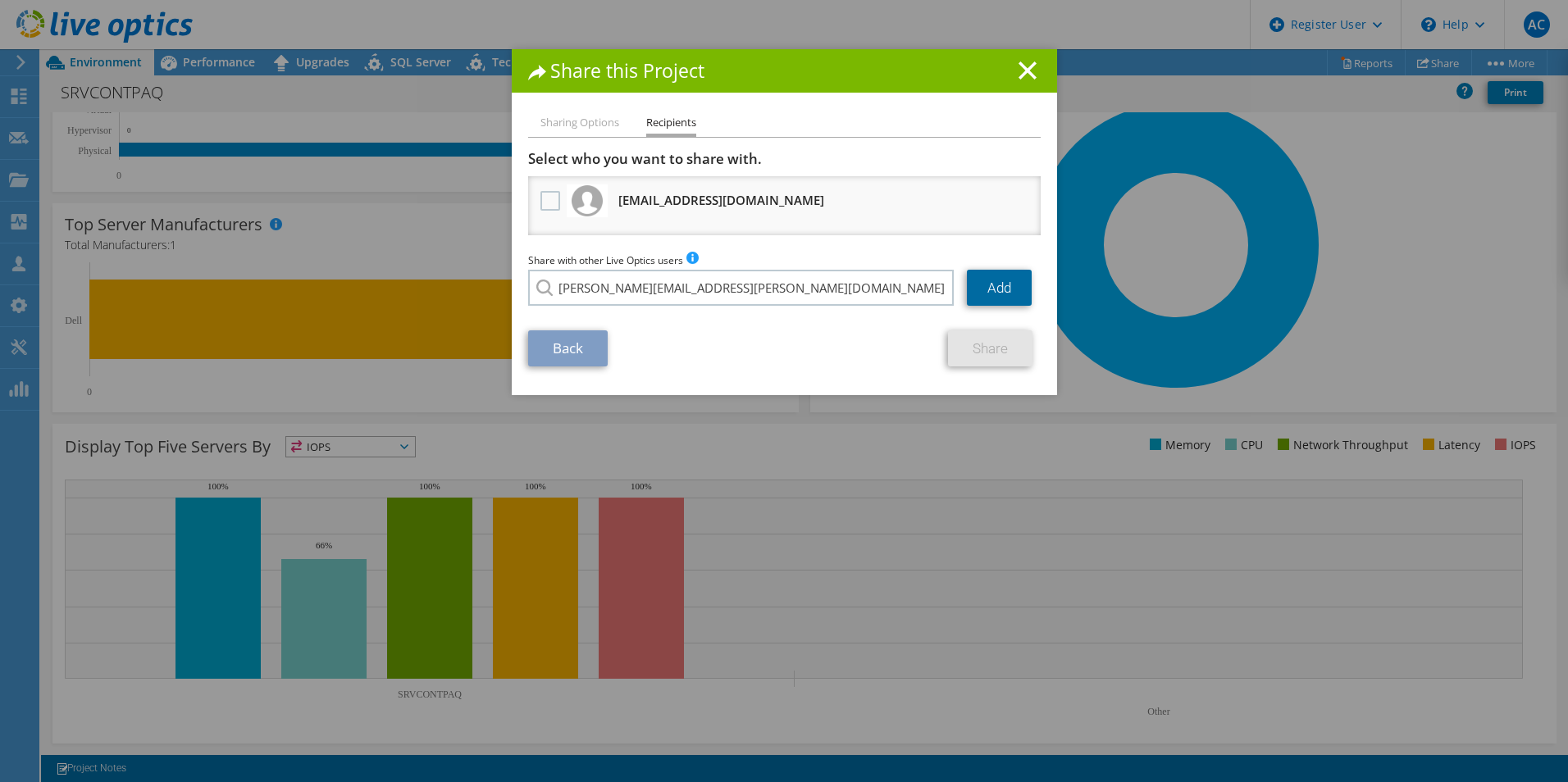
click at [988, 284] on link "Add" at bounding box center [1000, 288] width 65 height 36
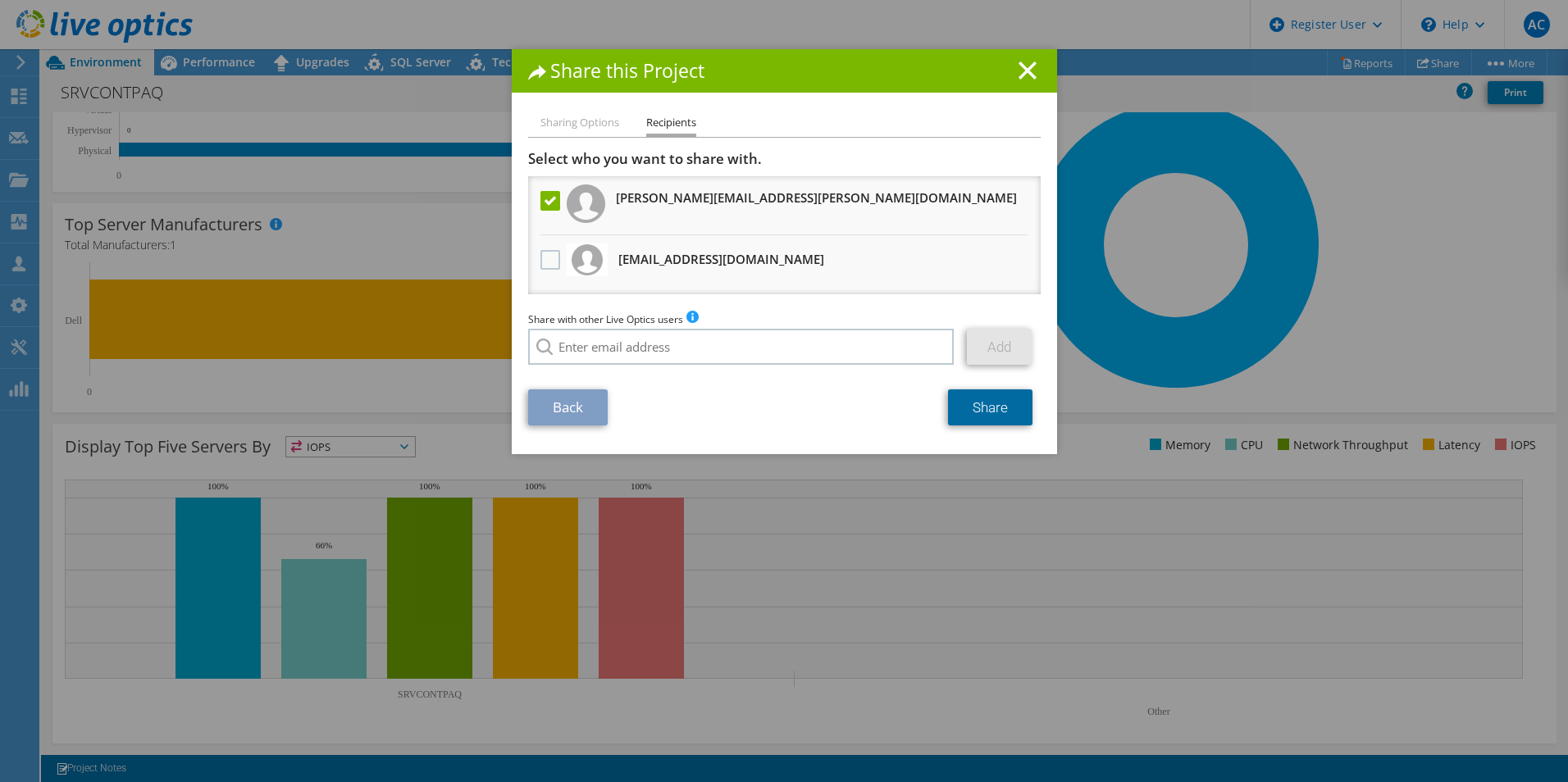
click at [967, 405] on link "Share" at bounding box center [990, 407] width 84 height 36
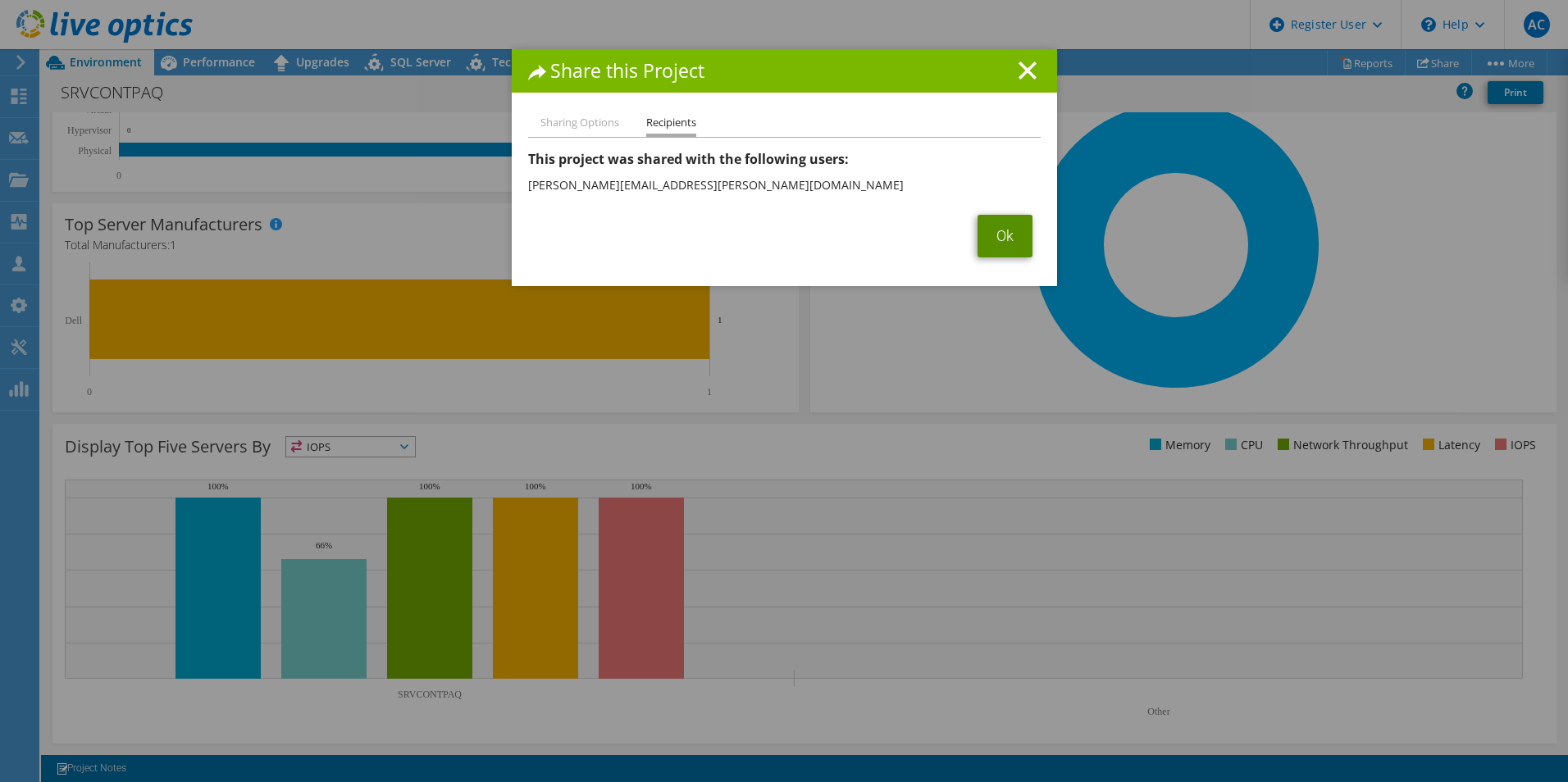
click at [984, 248] on link "Ok" at bounding box center [1005, 236] width 55 height 43
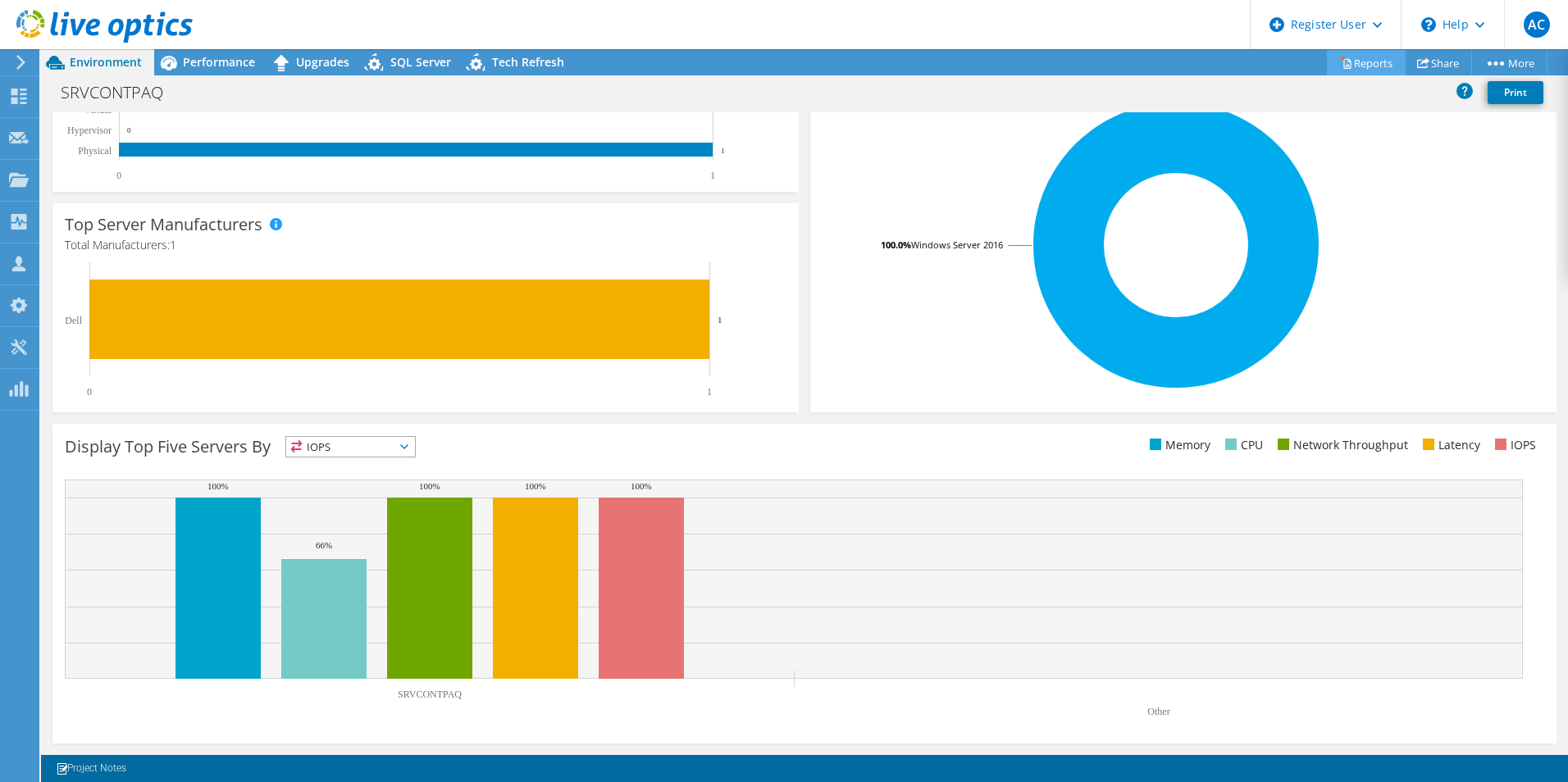
click at [1362, 66] on link "Reports" at bounding box center [1366, 63] width 78 height 26
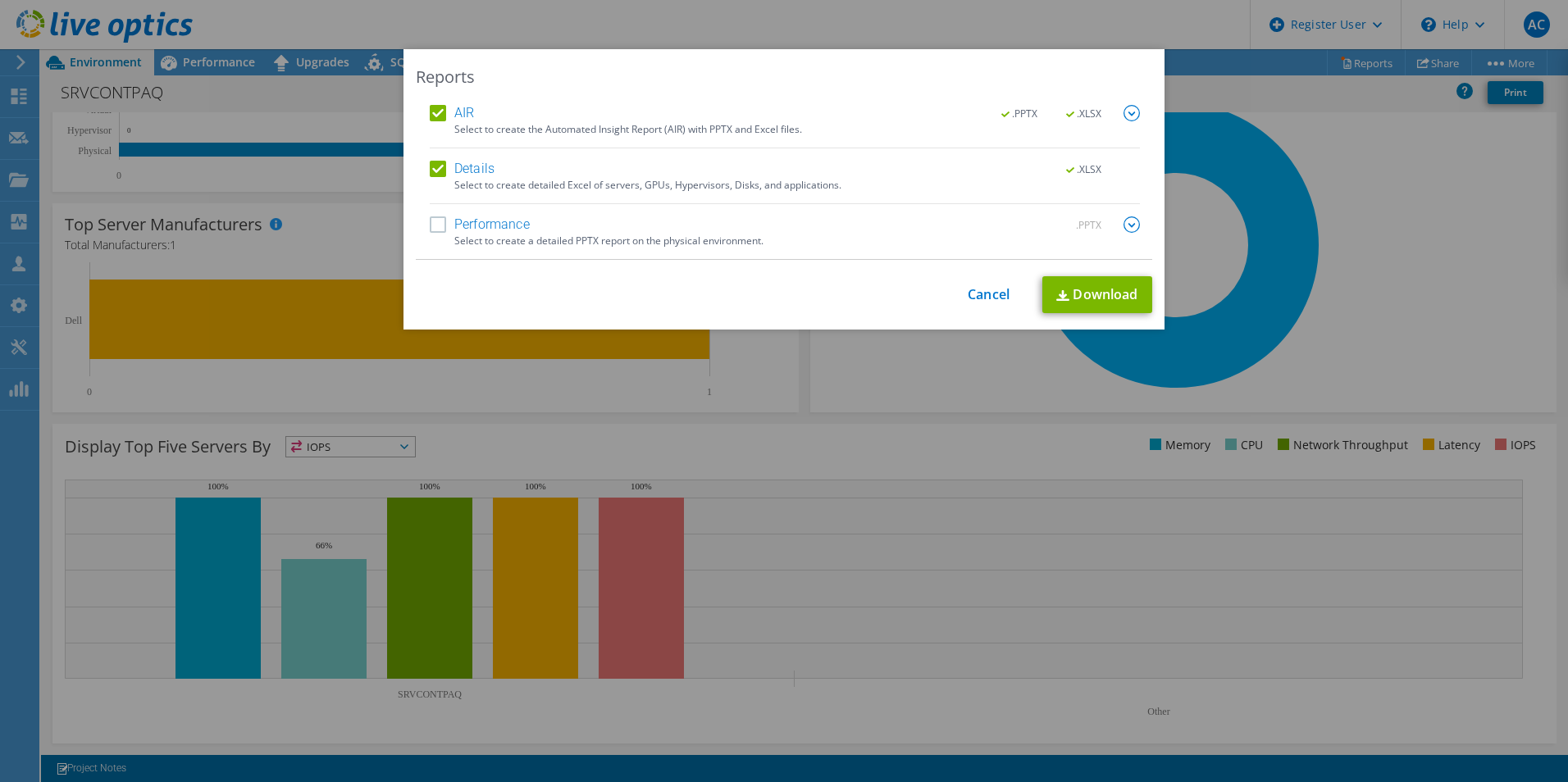
click at [507, 232] on label "Performance" at bounding box center [479, 224] width 100 height 16
click at [0, 0] on input "Performance" at bounding box center [0, 0] width 0 height 0
click at [1081, 286] on link "Download" at bounding box center [1097, 294] width 110 height 37
